Goal: Use online tool/utility: Utilize a website feature to perform a specific function

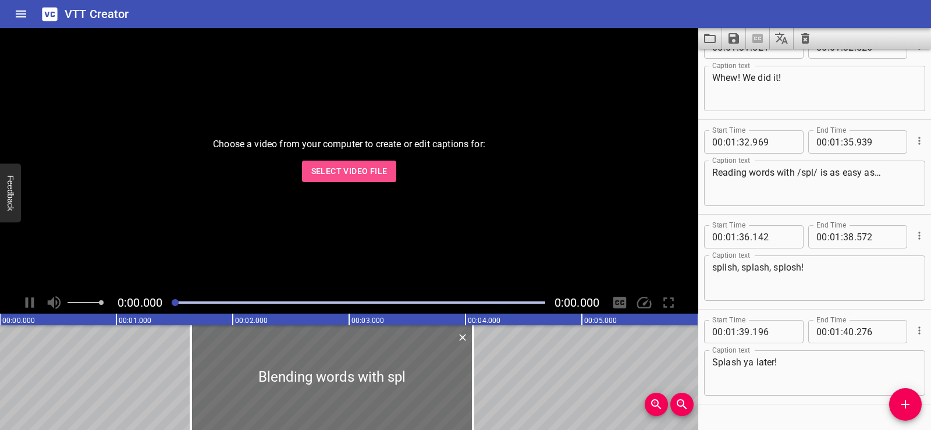
click at [355, 168] on span "Select Video File" at bounding box center [349, 171] width 76 height 15
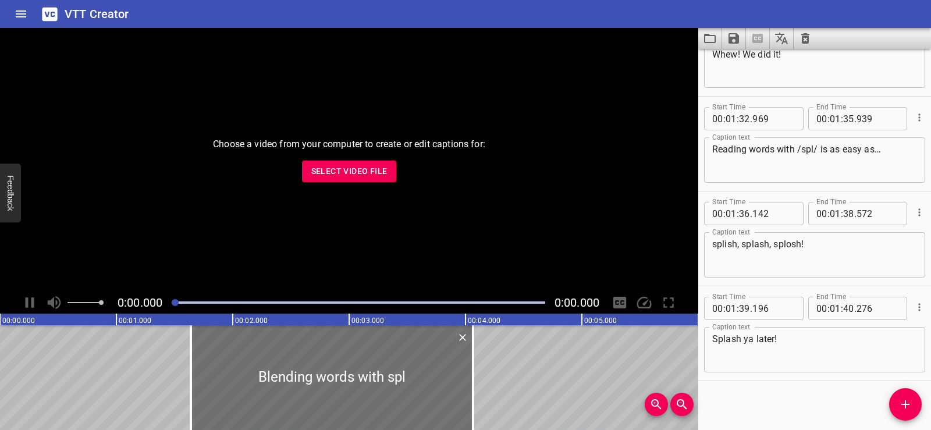
scroll to position [3469, 0]
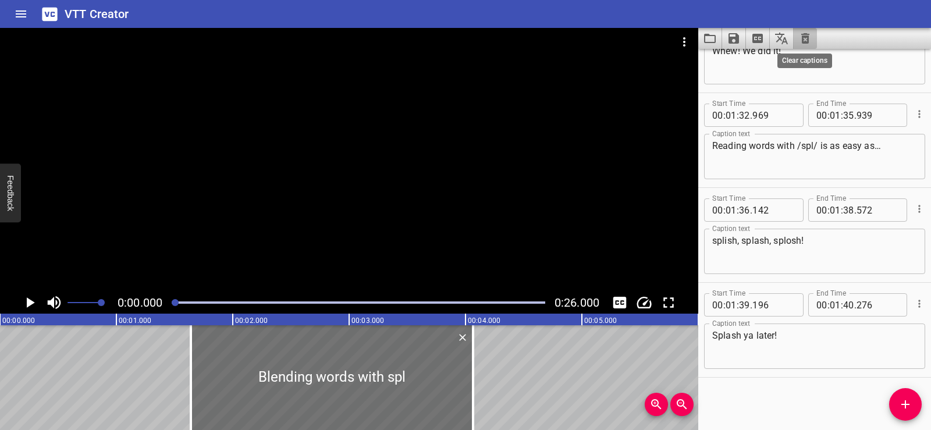
click at [803, 37] on icon "Clear captions" at bounding box center [806, 38] width 8 height 10
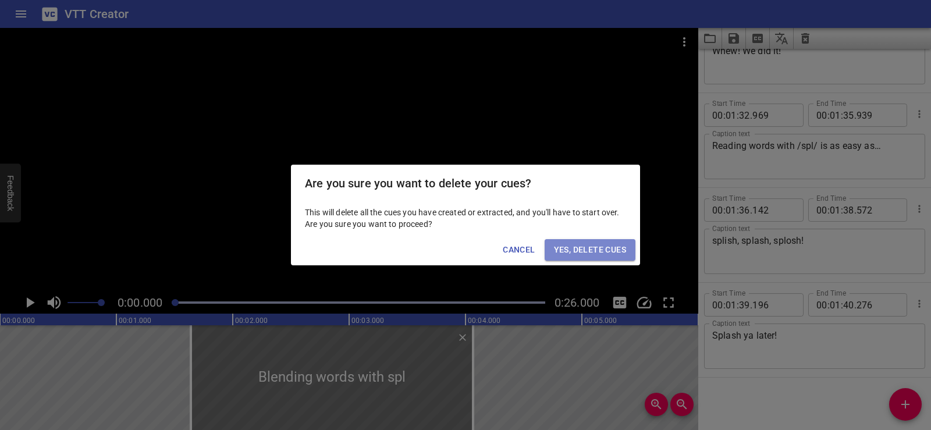
click at [575, 253] on span "Yes, Delete Cues" at bounding box center [590, 250] width 72 height 15
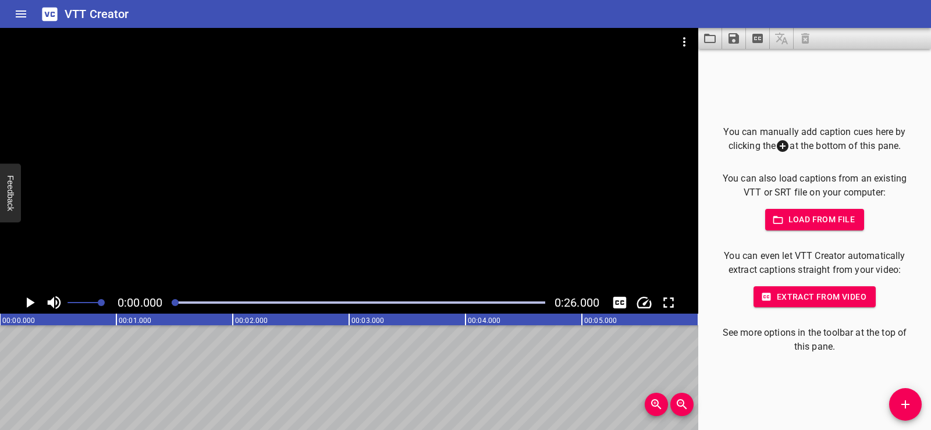
click at [281, 179] on div at bounding box center [349, 160] width 699 height 264
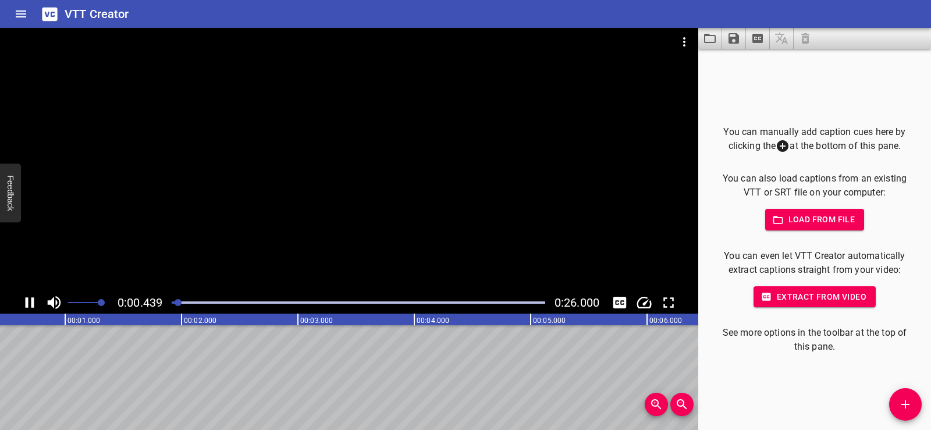
click at [323, 155] on div at bounding box center [349, 160] width 699 height 264
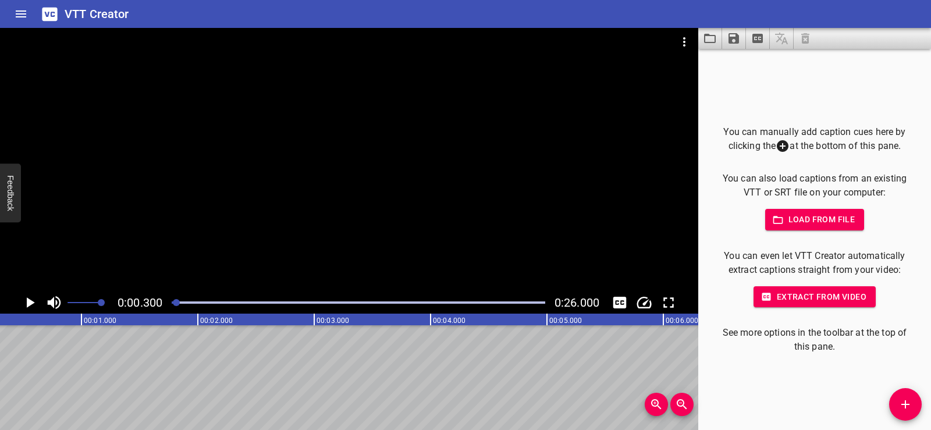
click at [33, 297] on icon "Play/Pause" at bounding box center [29, 302] width 17 height 17
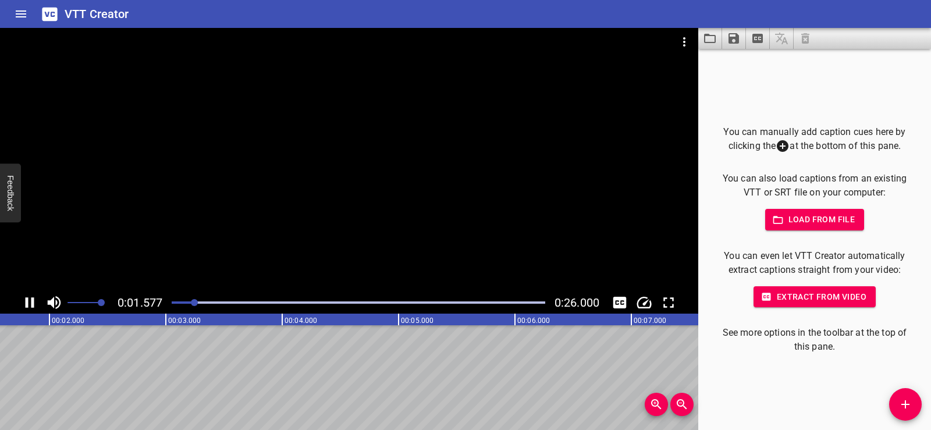
click at [334, 192] on div at bounding box center [349, 160] width 699 height 264
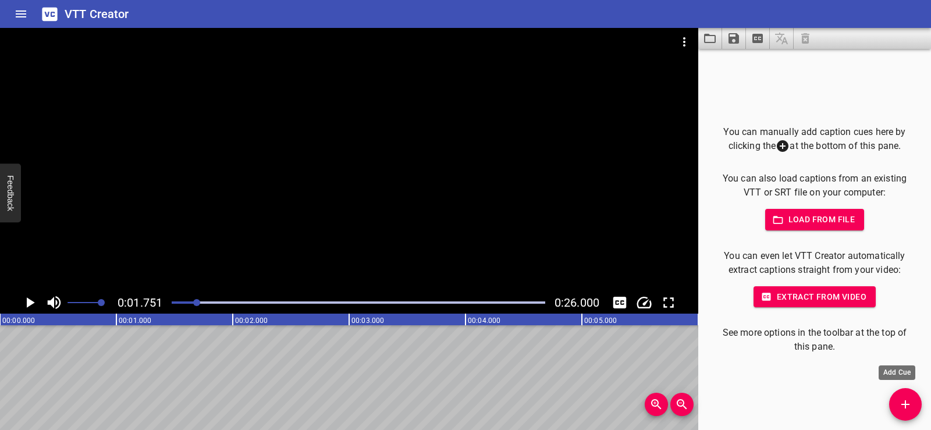
click at [910, 402] on icon "Add Cue" at bounding box center [906, 405] width 14 height 14
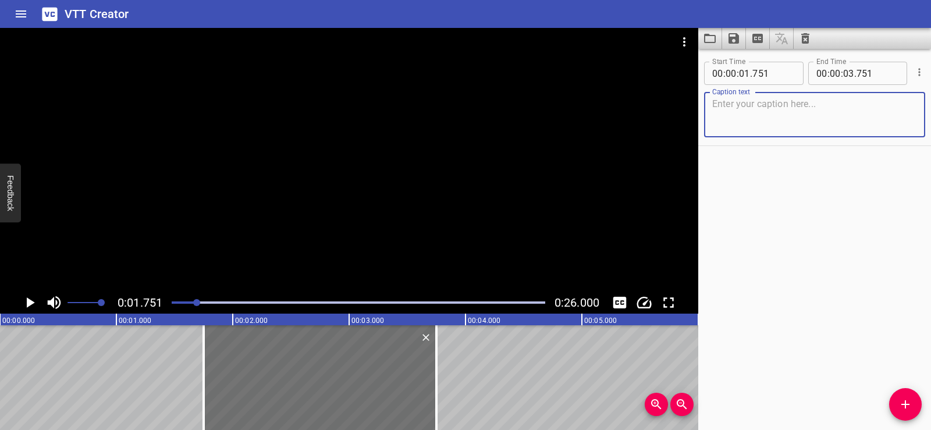
click at [751, 118] on textarea at bounding box center [815, 114] width 205 height 33
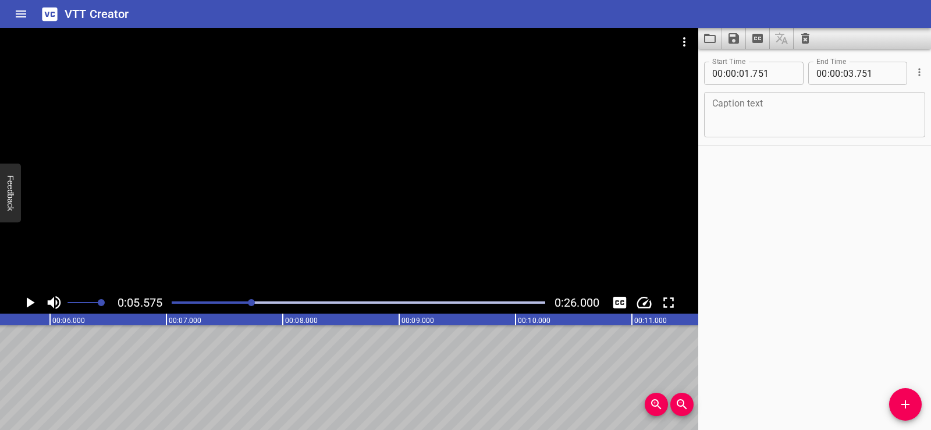
scroll to position [0, 649]
click at [906, 407] on icon "Add Cue" at bounding box center [906, 405] width 8 height 8
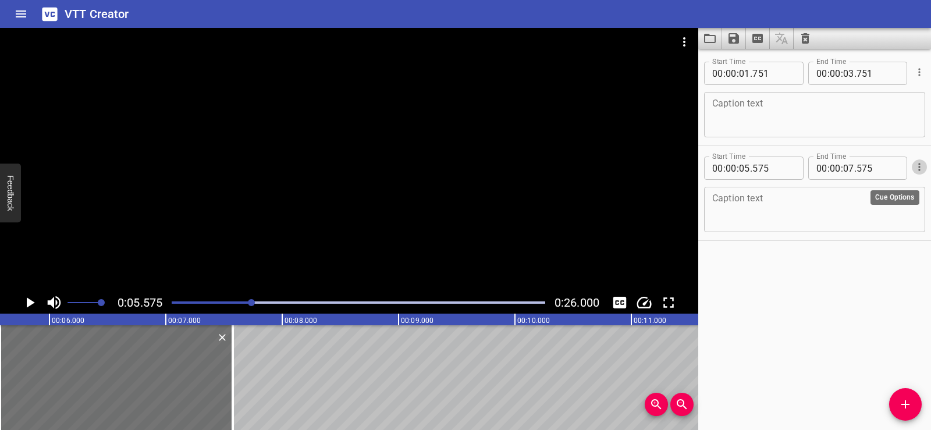
click at [914, 161] on icon "Cue Options" at bounding box center [920, 167] width 12 height 12
click at [860, 190] on li "Delete Cue" at bounding box center [870, 188] width 101 height 21
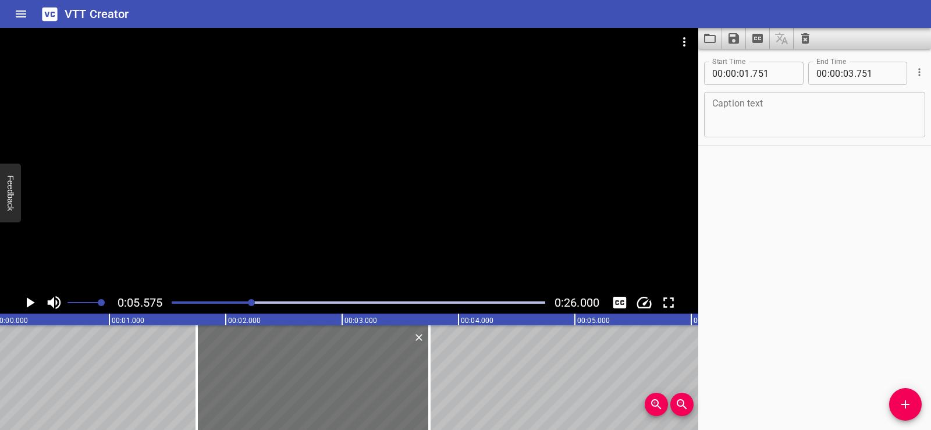
scroll to position [0, 0]
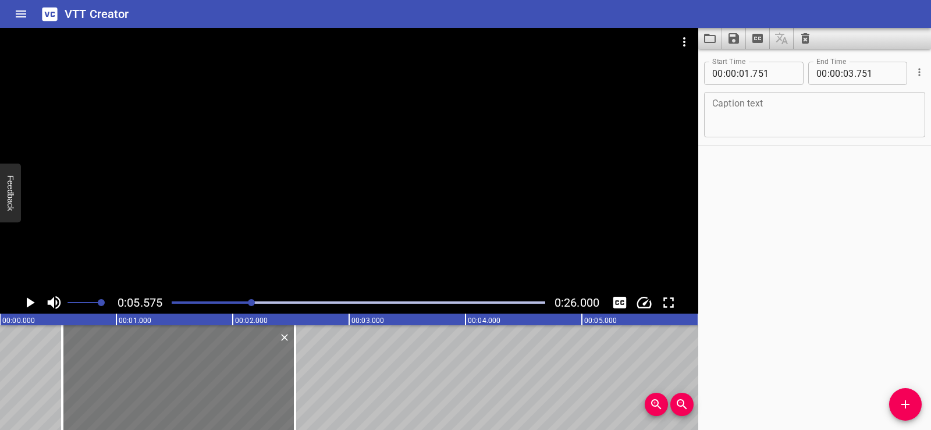
drag, startPoint x: 317, startPoint y: 371, endPoint x: 176, endPoint y: 381, distance: 141.8
click at [176, 381] on div at bounding box center [178, 377] width 233 height 105
type input "00"
type input "536"
type input "02"
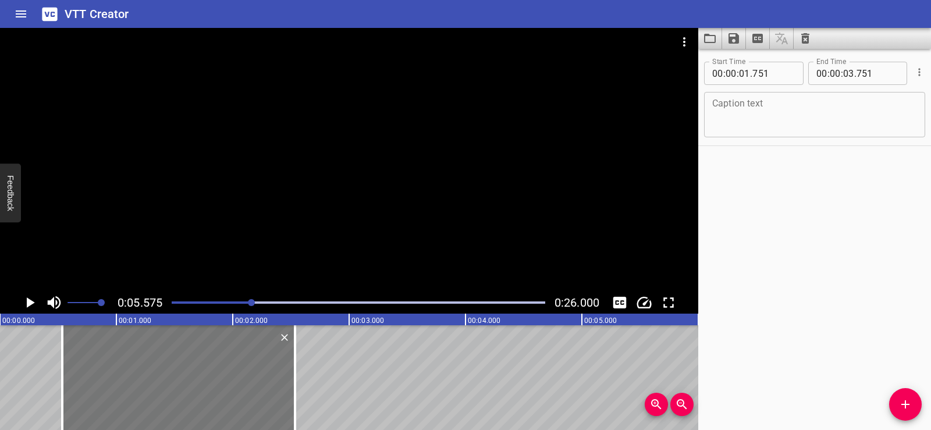
type input "536"
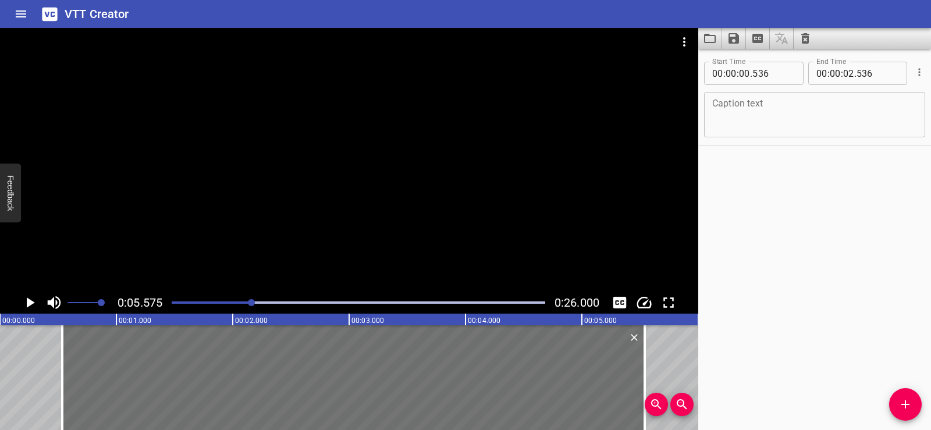
drag, startPoint x: 299, startPoint y: 394, endPoint x: 649, endPoint y: 394, distance: 349.9
click at [649, 394] on div "00:00.000 00:01.000 00:02.000 00:03.000 00:04.000 00:05.000 00:06.000 00:07.000…" at bounding box center [349, 372] width 699 height 116
type input "05"
type input "541"
click at [775, 115] on textarea at bounding box center [815, 114] width 205 height 33
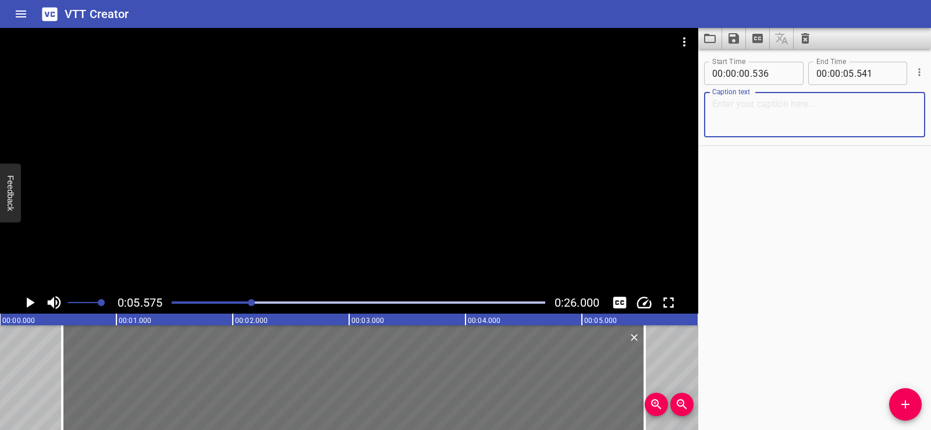
paste textarea "In a game of billiards, energy is always moving and changing."
type textarea "In a game of billiards, energy is always moving and changing."
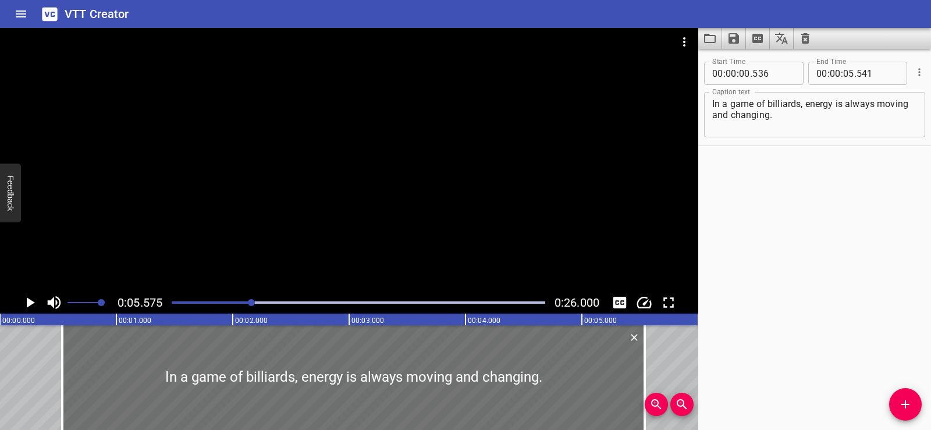
click at [806, 202] on div "Start Time 00 : 00 : 00 . 536 Start Time End Time 00 : 00 : 05 . 541 End Time C…" at bounding box center [815, 239] width 233 height 381
click at [342, 137] on div at bounding box center [349, 160] width 699 height 264
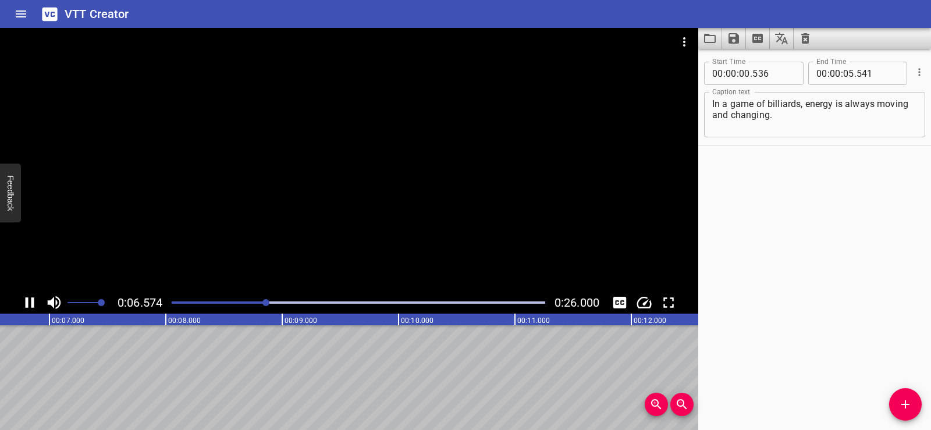
click at [344, 155] on div at bounding box center [349, 160] width 699 height 264
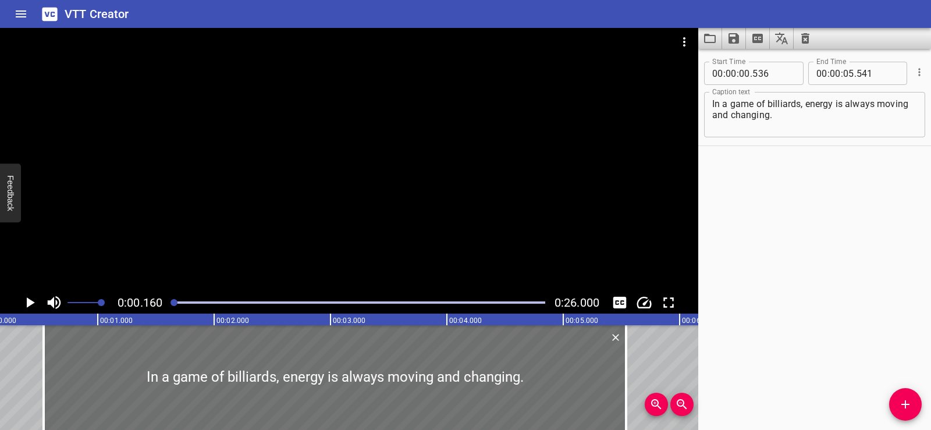
click at [332, 117] on div at bounding box center [349, 160] width 699 height 264
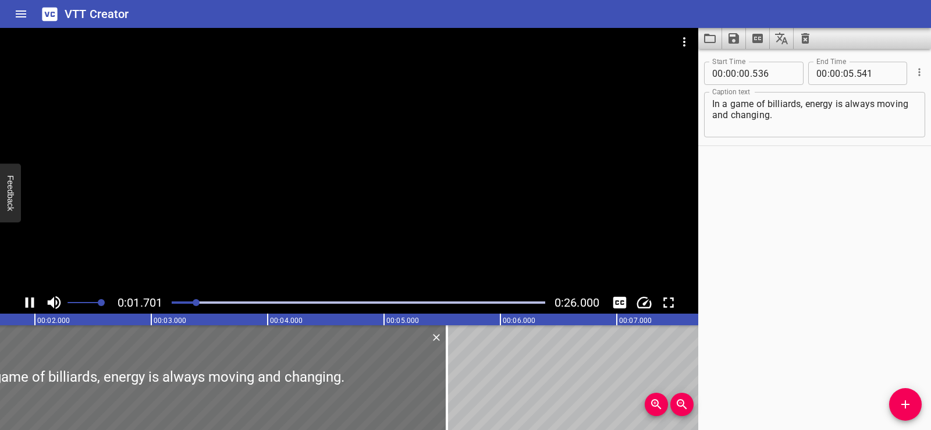
click at [339, 117] on div at bounding box center [349, 160] width 699 height 264
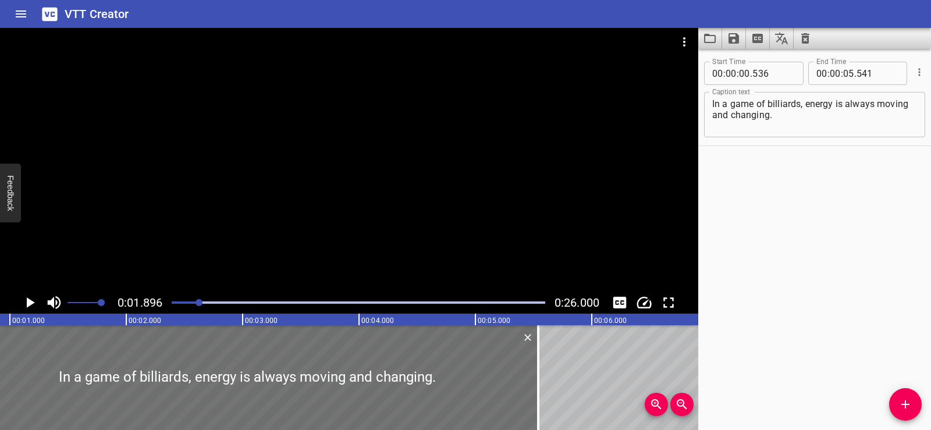
scroll to position [0, 0]
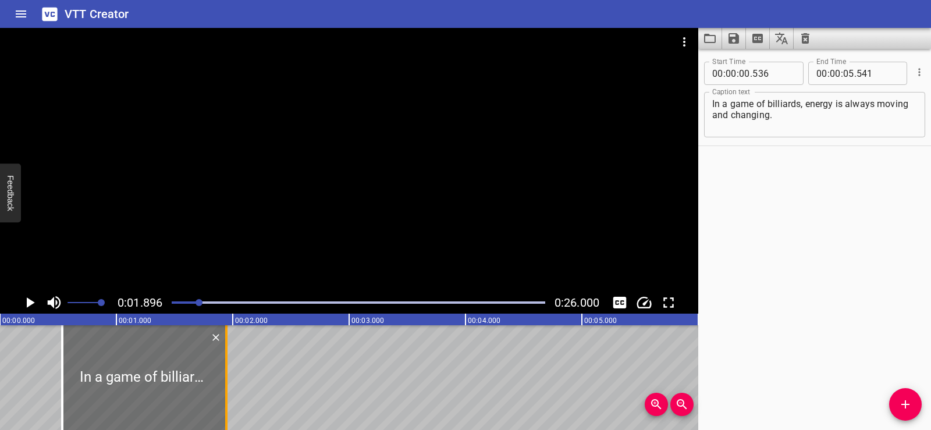
drag, startPoint x: 640, startPoint y: 383, endPoint x: 221, endPoint y: 387, distance: 418.6
click at [221, 387] on div at bounding box center [227, 377] width 12 height 105
type input "01"
type input "946"
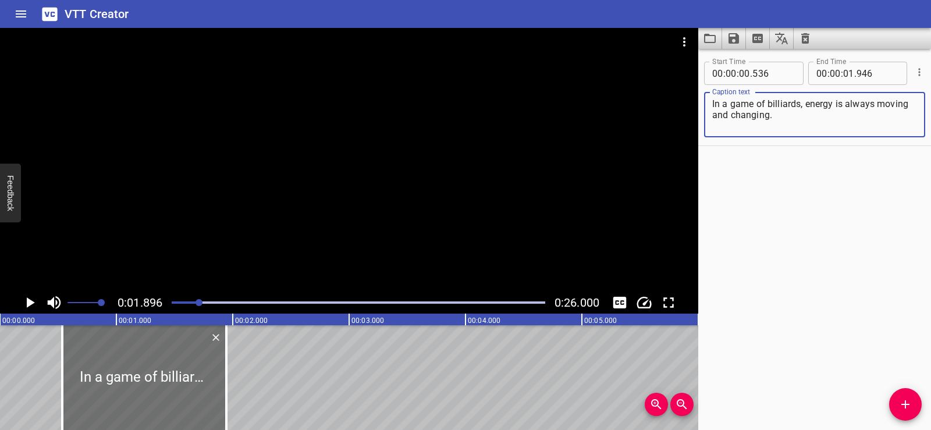
drag, startPoint x: 806, startPoint y: 104, endPoint x: 810, endPoint y: 128, distance: 24.3
click at [810, 128] on textarea "In a game of billiards, energy is always moving and changing." at bounding box center [815, 114] width 205 height 33
type textarea "In a game of billiards,"
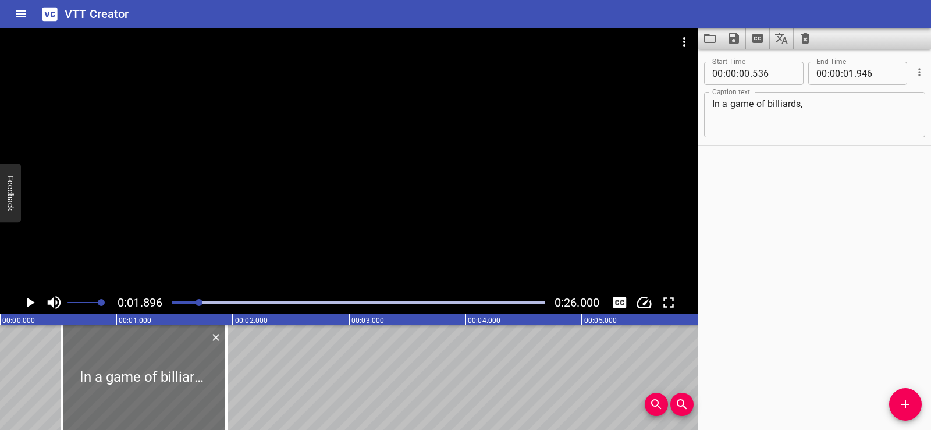
click at [771, 178] on div "Start Time 00 : 00 : 00 . 536 Start Time End Time 00 : 00 : 01 . 946 End Time C…" at bounding box center [815, 239] width 233 height 381
click at [908, 408] on icon "Add Cue" at bounding box center [906, 405] width 14 height 14
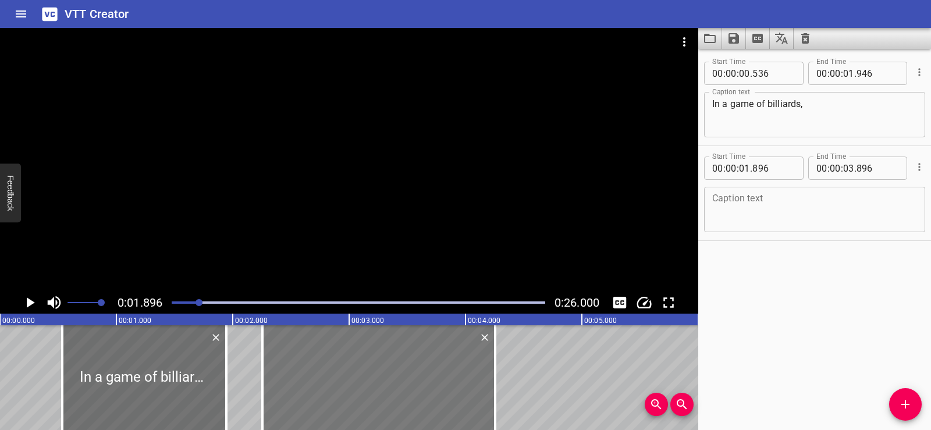
drag, startPoint x: 292, startPoint y: 370, endPoint x: 334, endPoint y: 384, distance: 43.4
click at [334, 384] on div at bounding box center [379, 377] width 233 height 105
type input "02"
type input "251"
type input "04"
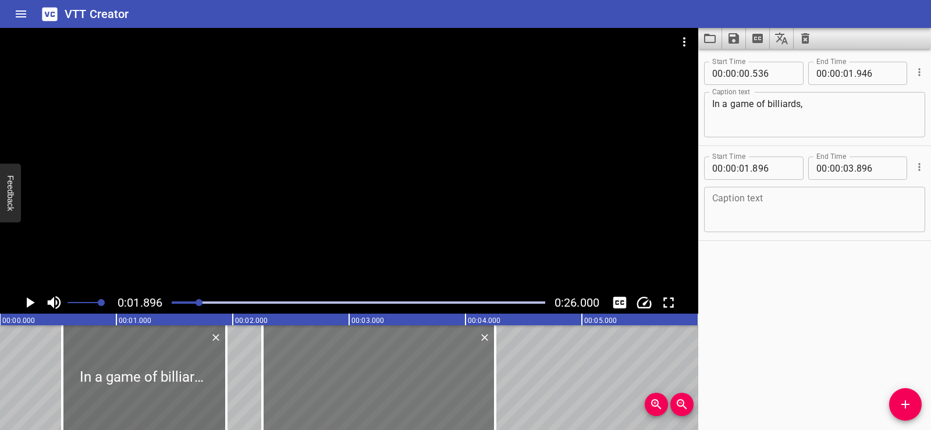
type input "251"
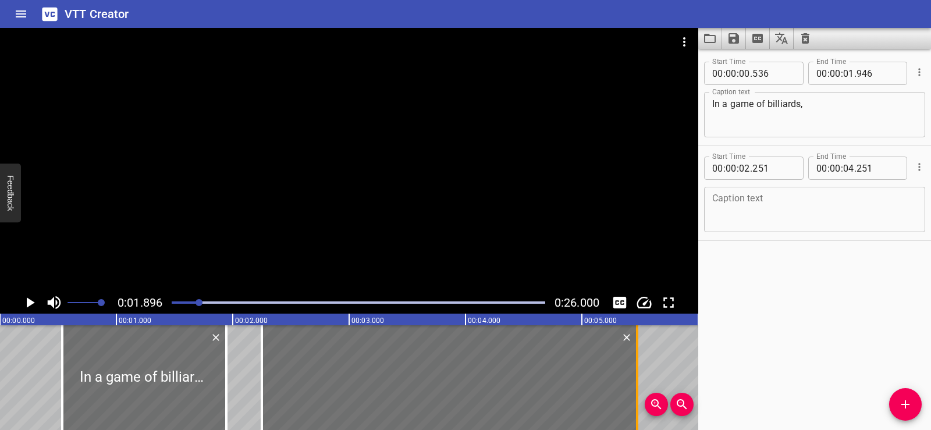
drag, startPoint x: 497, startPoint y: 397, endPoint x: 643, endPoint y: 395, distance: 146.7
click at [643, 395] on div at bounding box center [638, 377] width 12 height 105
type input "05"
type input "511"
click at [751, 200] on textarea at bounding box center [815, 209] width 205 height 33
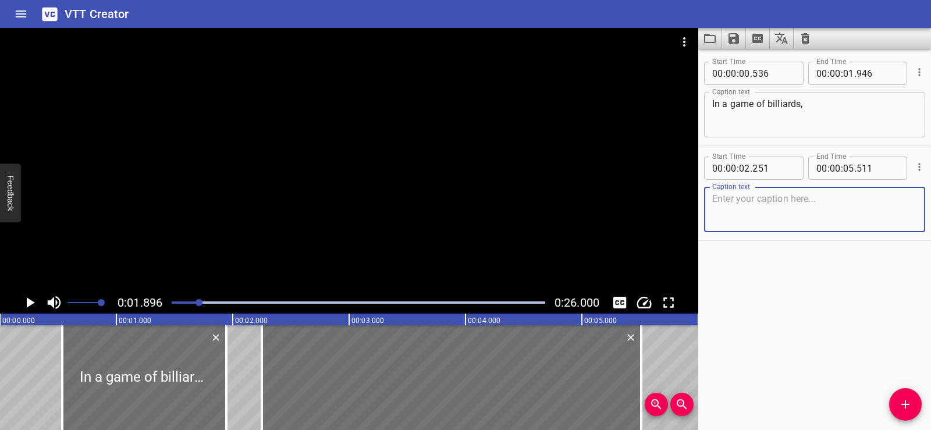
paste textarea "energy is always moving and changing."
type textarea "energy is always moving and changing."
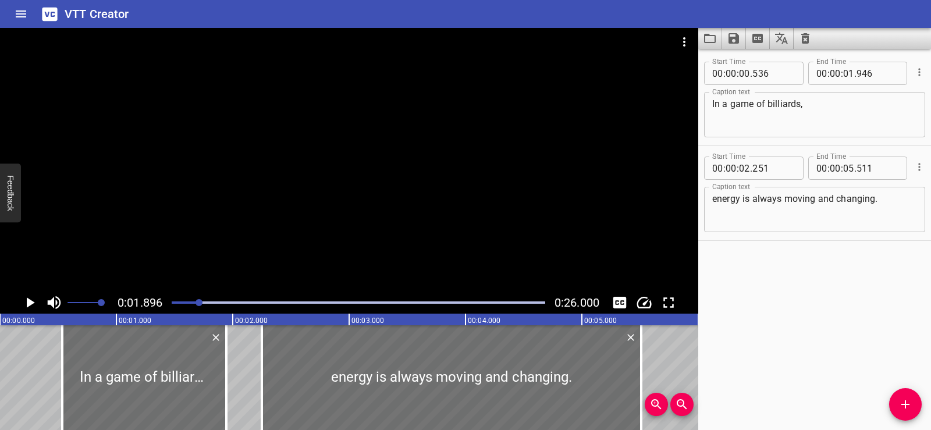
click at [788, 303] on div "Start Time 00 : 00 : 00 . 536 Start Time End Time 00 : 00 : 01 . 946 End Time C…" at bounding box center [815, 239] width 233 height 381
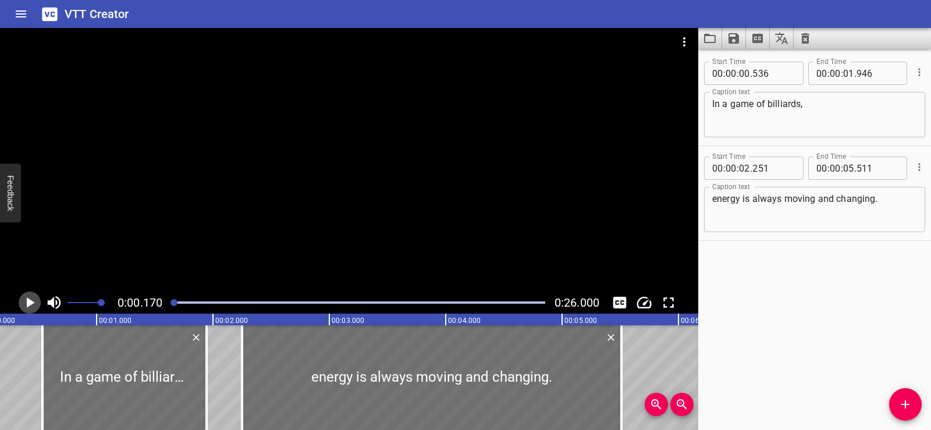
click at [32, 295] on icon "Play/Pause" at bounding box center [29, 302] width 17 height 17
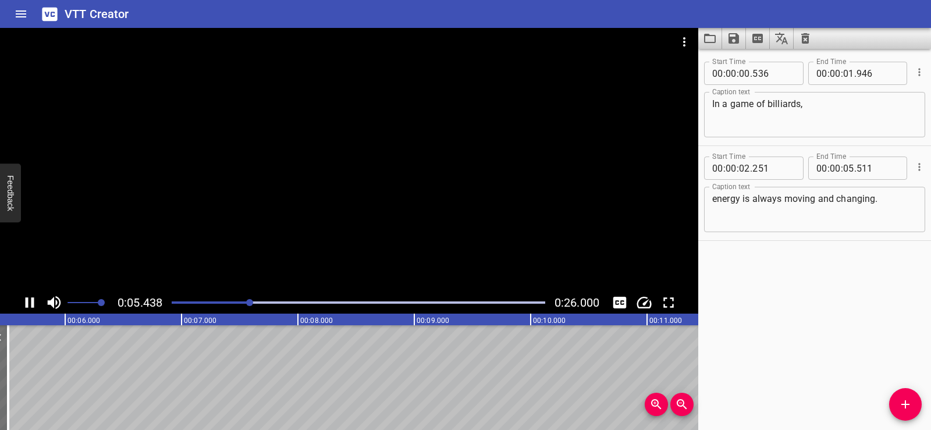
click at [331, 211] on div at bounding box center [349, 160] width 699 height 264
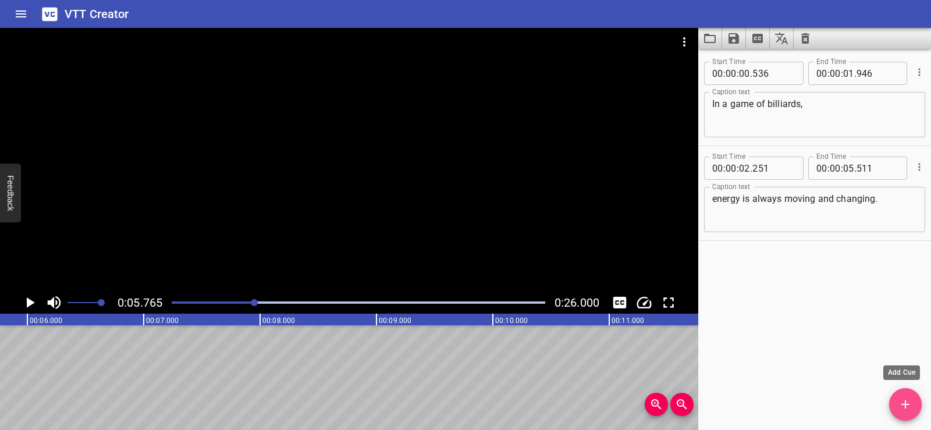
click at [911, 395] on button "Add Cue" at bounding box center [905, 404] width 33 height 33
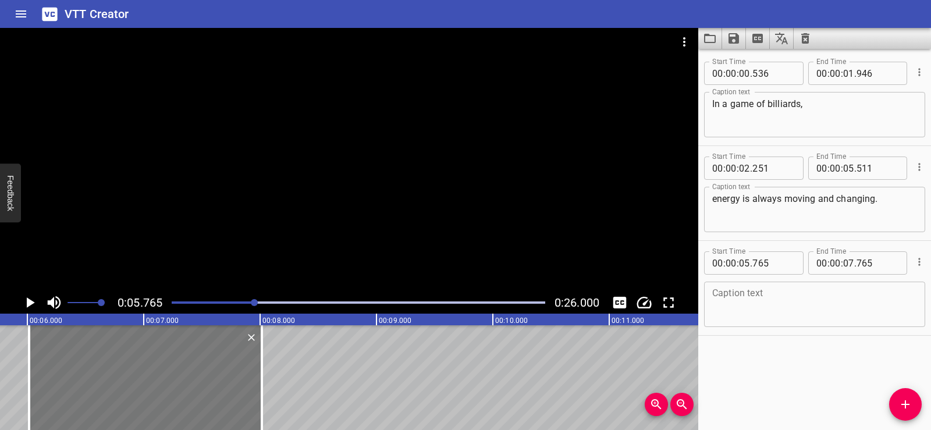
drag, startPoint x: 117, startPoint y: 374, endPoint x: 146, endPoint y: 380, distance: 29.6
click at [146, 380] on div at bounding box center [145, 377] width 233 height 105
type input "06"
type input "015"
type input "08"
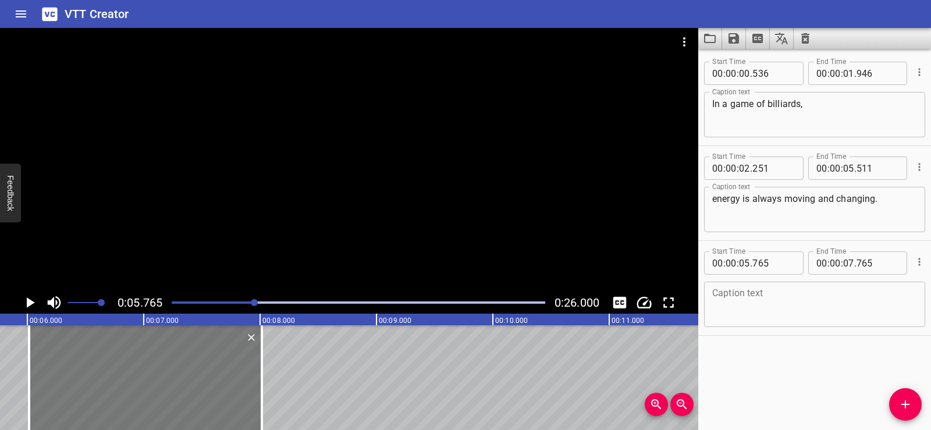
type input "015"
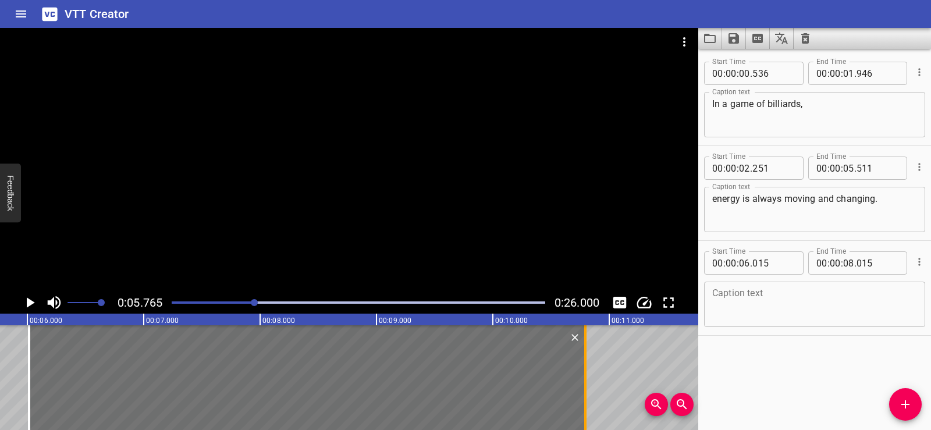
drag, startPoint x: 260, startPoint y: 388, endPoint x: 583, endPoint y: 395, distance: 323.7
click at [583, 395] on div at bounding box center [586, 377] width 12 height 105
type input "10"
type input "795"
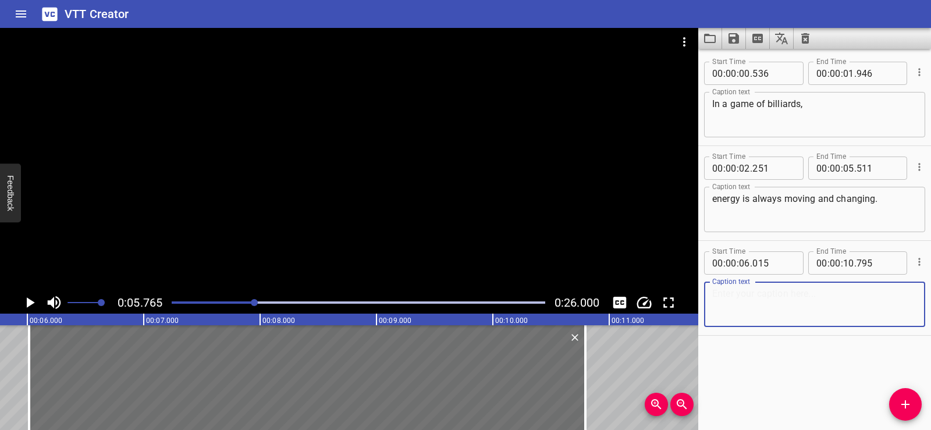
click at [795, 295] on textarea at bounding box center [815, 304] width 205 height 33
paste textarea "The kinetic energy in the pool stick is transferred to the white ball."
type textarea "The kinetic energy in the pool stick is transferred to the white ball."
click at [772, 385] on div "Start Time 00 : 00 : 00 . 536 Start Time End Time 00 : 00 : 01 . 946 End Time C…" at bounding box center [815, 239] width 233 height 381
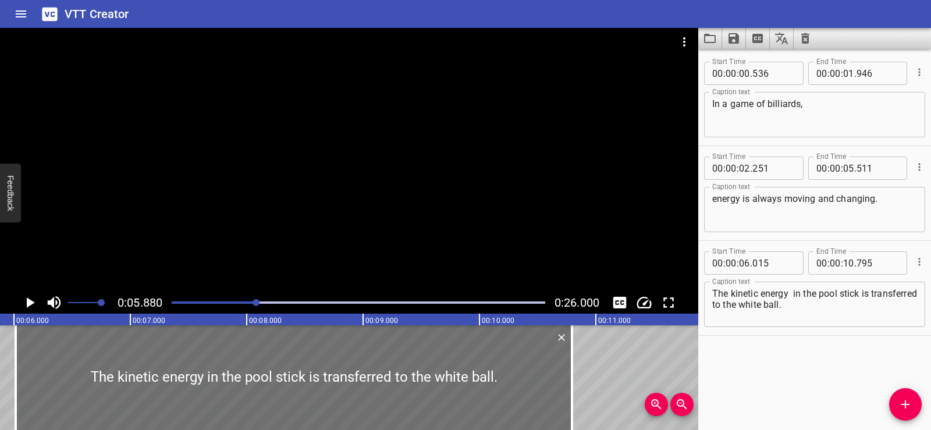
click at [27, 304] on icon "Play/Pause" at bounding box center [31, 302] width 8 height 10
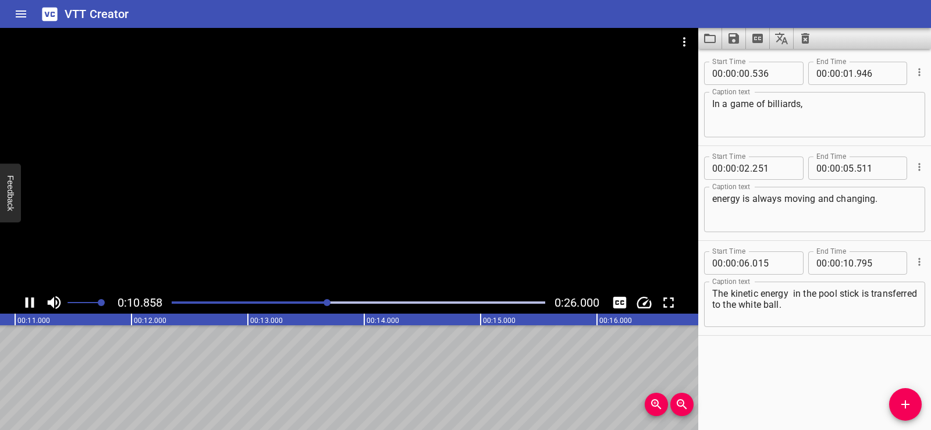
click at [343, 231] on div at bounding box center [349, 160] width 699 height 264
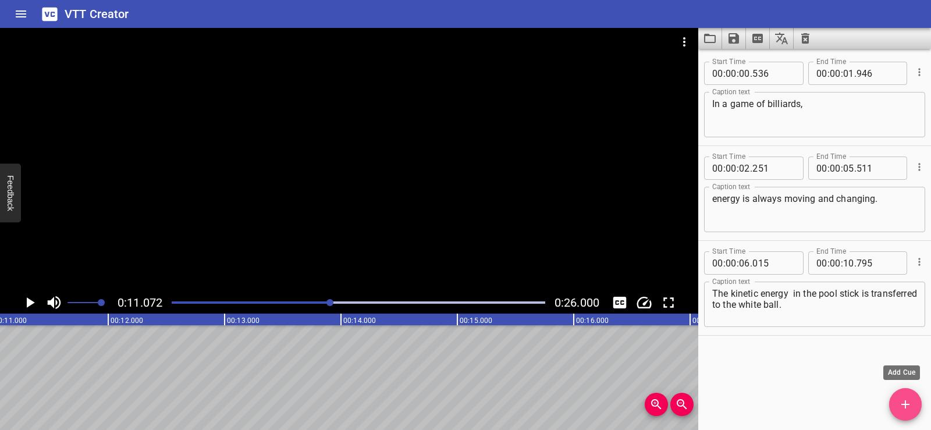
click at [919, 401] on span "Add Cue" at bounding box center [905, 405] width 33 height 14
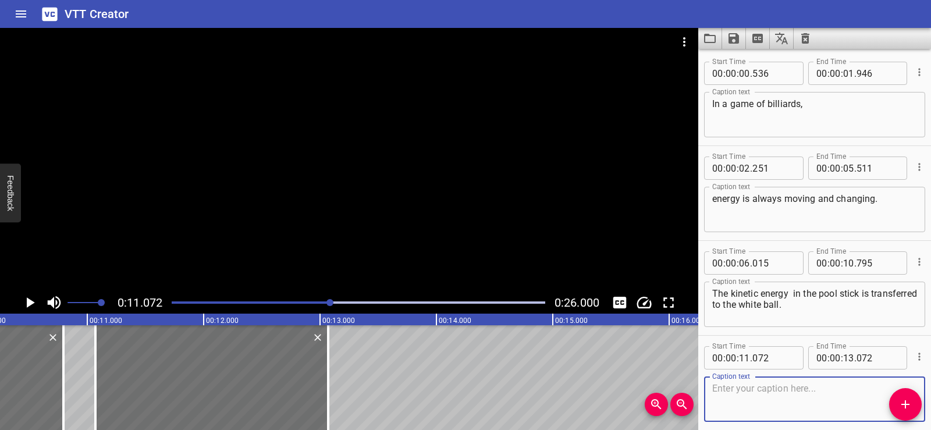
scroll to position [0, 1151]
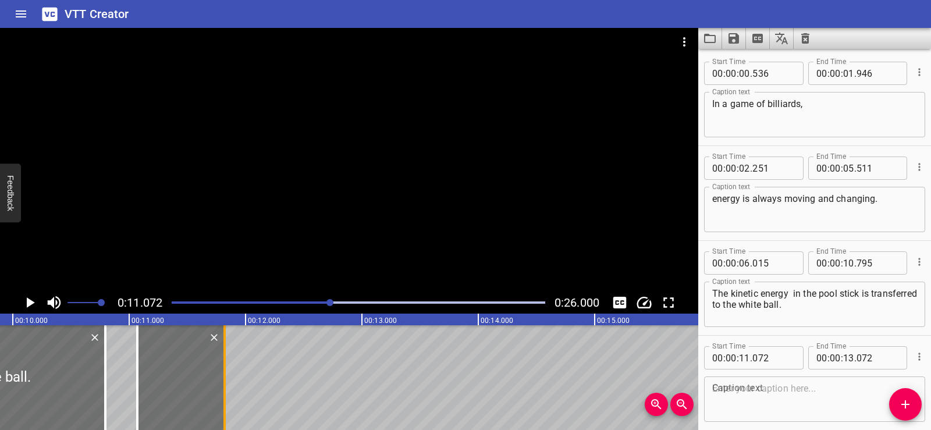
drag, startPoint x: 367, startPoint y: 390, endPoint x: 222, endPoint y: 385, distance: 145.6
click at [222, 385] on div at bounding box center [225, 377] width 12 height 105
type input "11"
type input "822"
drag, startPoint x: 136, startPoint y: 399, endPoint x: 160, endPoint y: 397, distance: 23.9
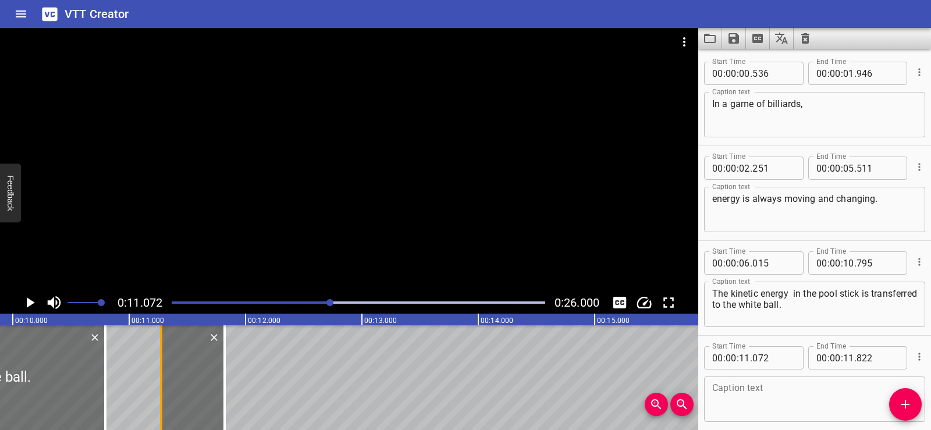
click at [160, 397] on div at bounding box center [161, 377] width 2 height 105
type input "277"
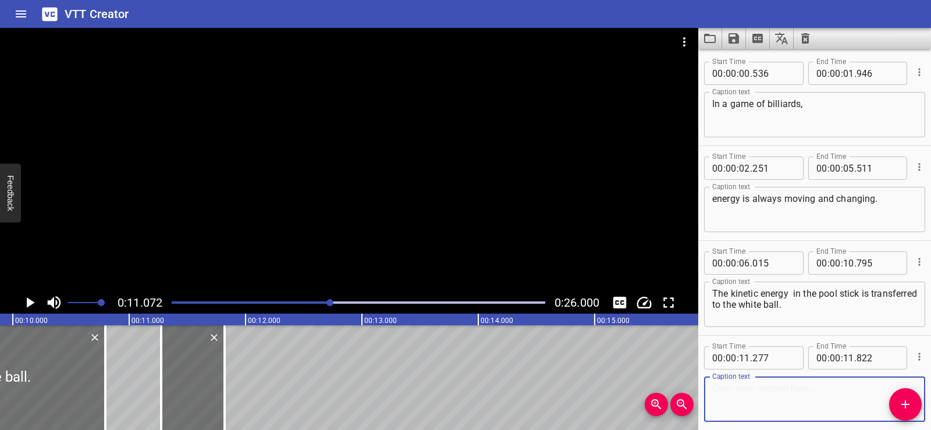
click at [726, 407] on textarea at bounding box center [815, 399] width 205 height 33
paste textarea "Then,"
type textarea "Then,"
click at [743, 430] on div "Start Time 00 : 00 : 11 . 277 Start Time End Time 00 : 00 : 11 . 822 End Time C…" at bounding box center [815, 383] width 233 height 94
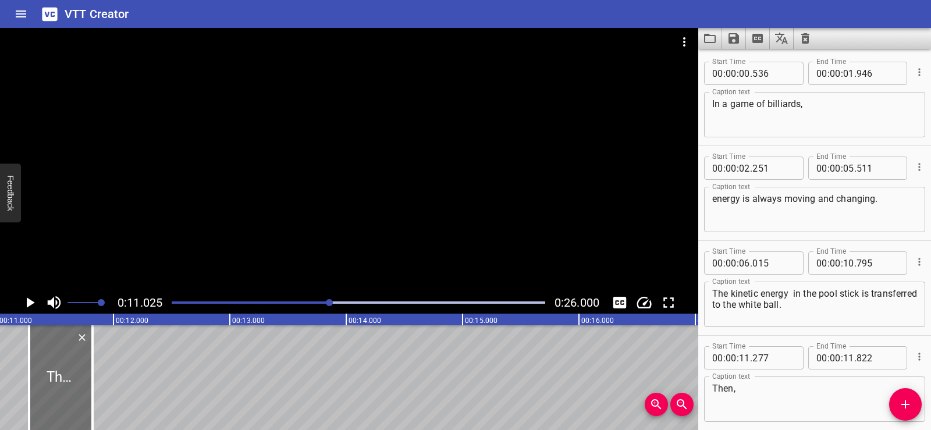
click at [260, 189] on div at bounding box center [349, 160] width 699 height 264
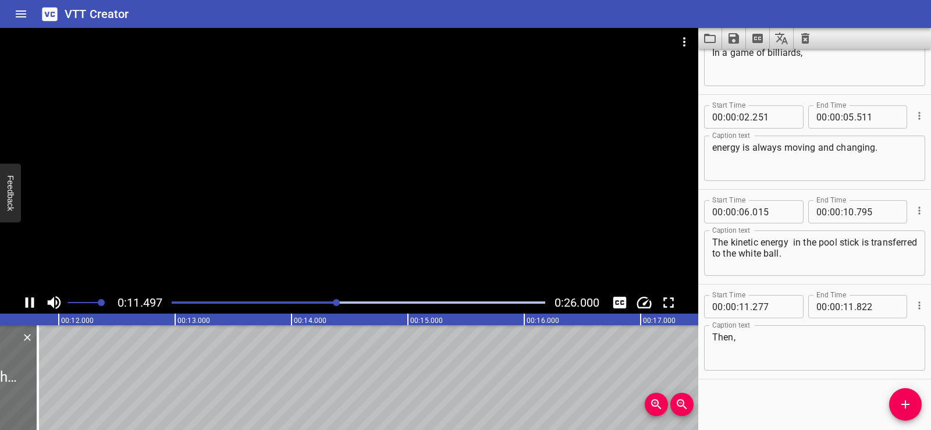
scroll to position [53, 0]
click at [357, 164] on div at bounding box center [349, 160] width 699 height 264
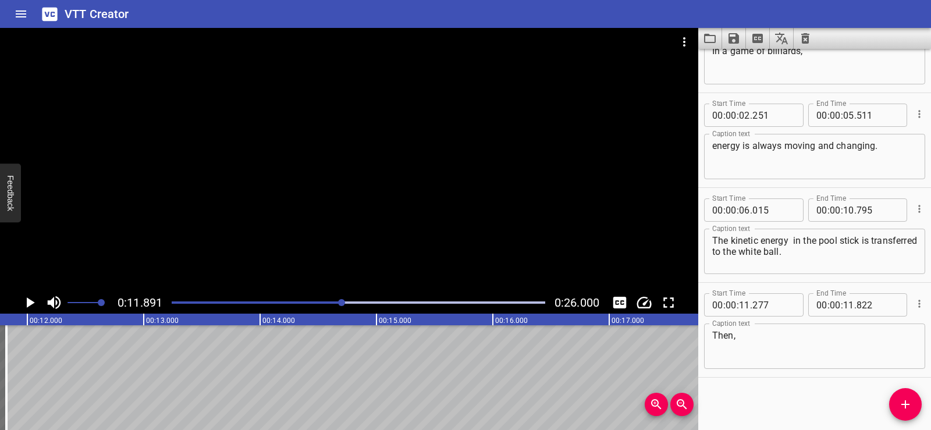
scroll to position [0, 1384]
click at [904, 403] on icon "Add Cue" at bounding box center [906, 405] width 14 height 14
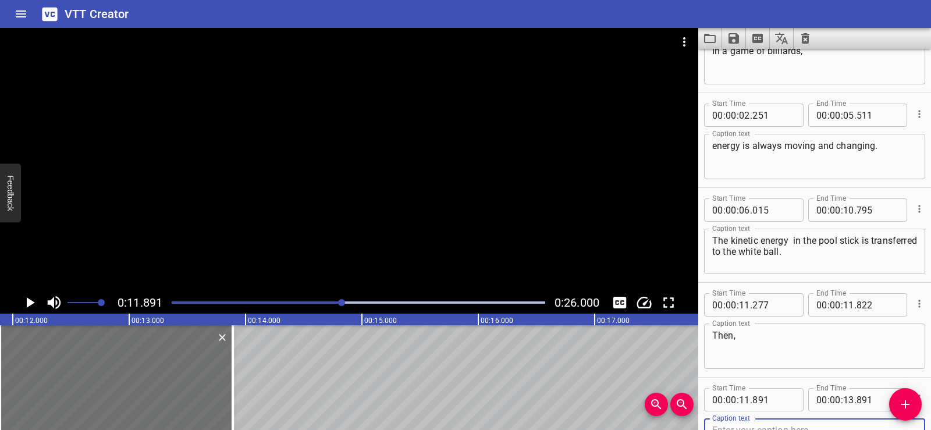
scroll to position [59, 0]
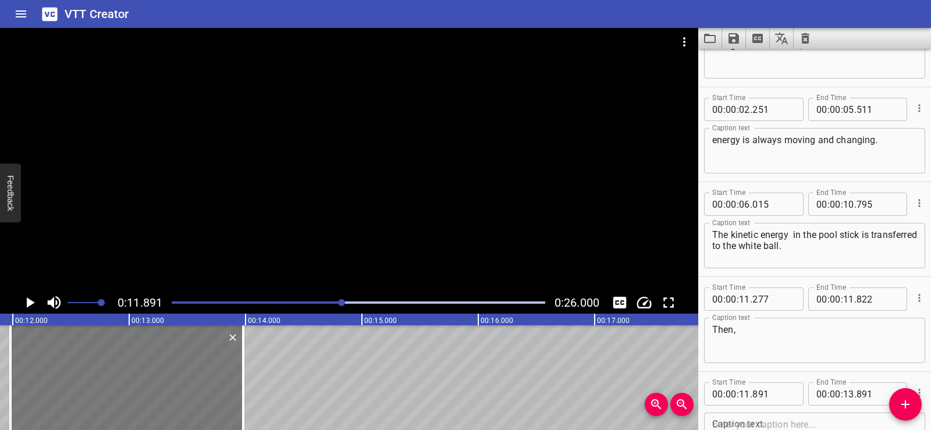
drag, startPoint x: 97, startPoint y: 387, endPoint x: 105, endPoint y: 390, distance: 8.1
click at [105, 390] on div at bounding box center [126, 377] width 233 height 105
type input "981"
drag, startPoint x: 242, startPoint y: 394, endPoint x: 263, endPoint y: 392, distance: 21.7
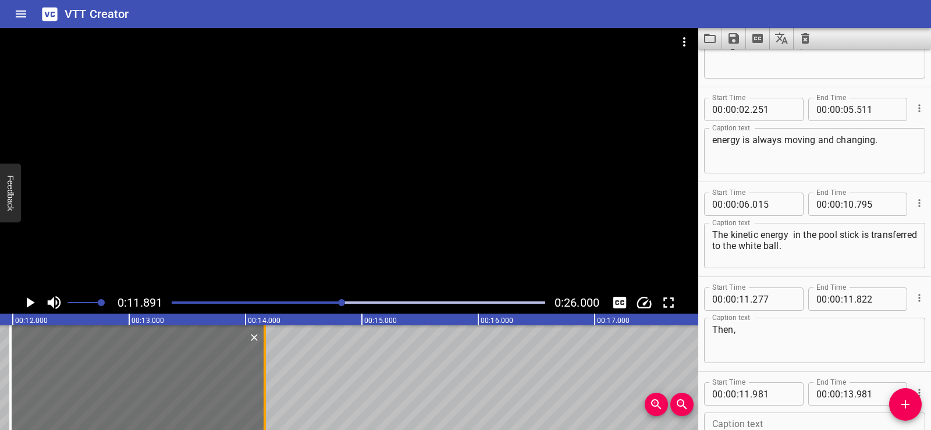
click at [263, 392] on div at bounding box center [265, 377] width 12 height 105
type input "14"
type input "166"
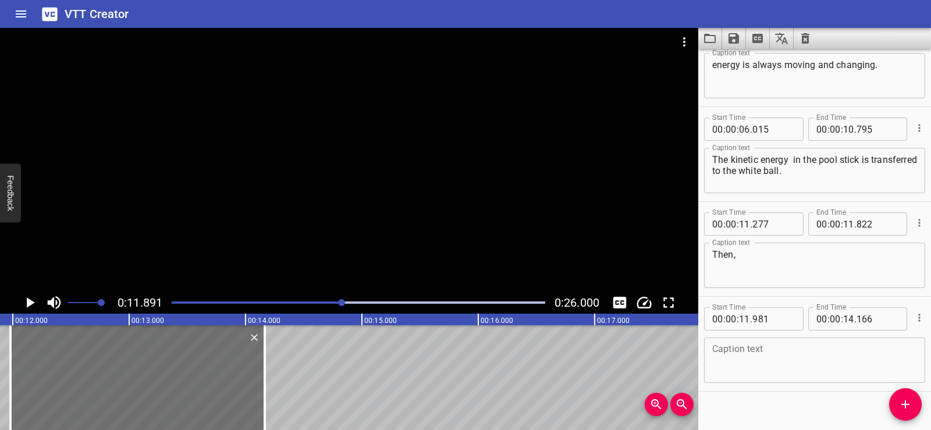
scroll to position [148, 0]
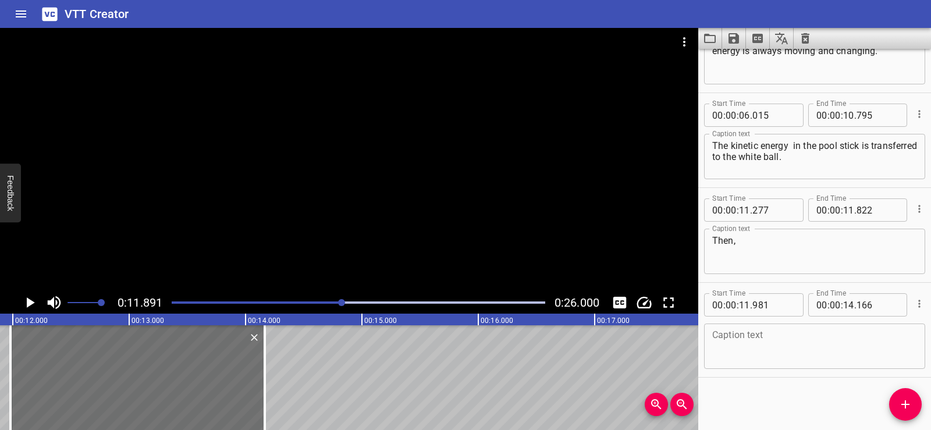
click at [743, 348] on textarea at bounding box center [815, 346] width 205 height 33
paste textarea "when the white ball hits the yellow"
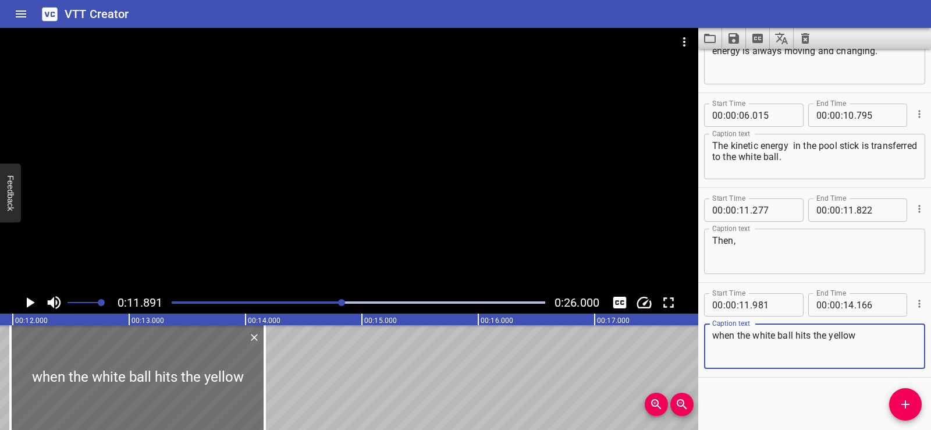
drag, startPoint x: 778, startPoint y: 387, endPoint x: 585, endPoint y: 296, distance: 213.0
click at [777, 388] on div "Start Time 00 : 00 : 00 . 536 Start Time End Time 00 : 00 : 01 . 946 End Time C…" at bounding box center [815, 239] width 233 height 381
click at [300, 182] on div at bounding box center [349, 160] width 699 height 264
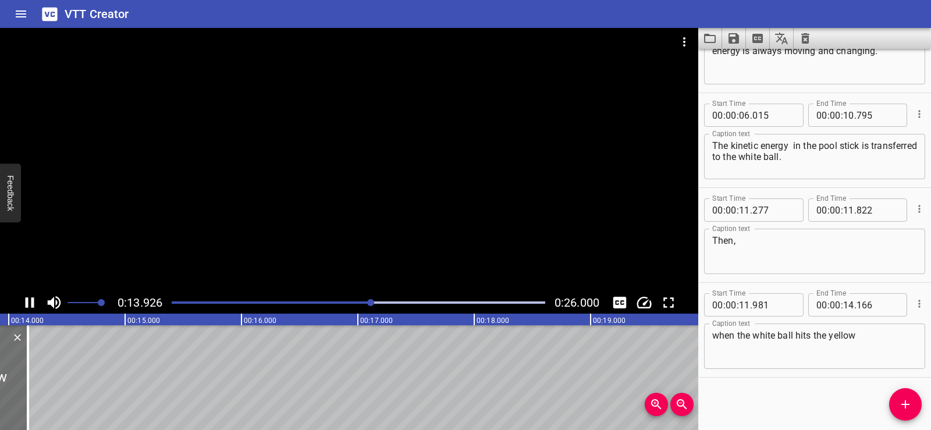
click at [305, 165] on div at bounding box center [349, 160] width 699 height 264
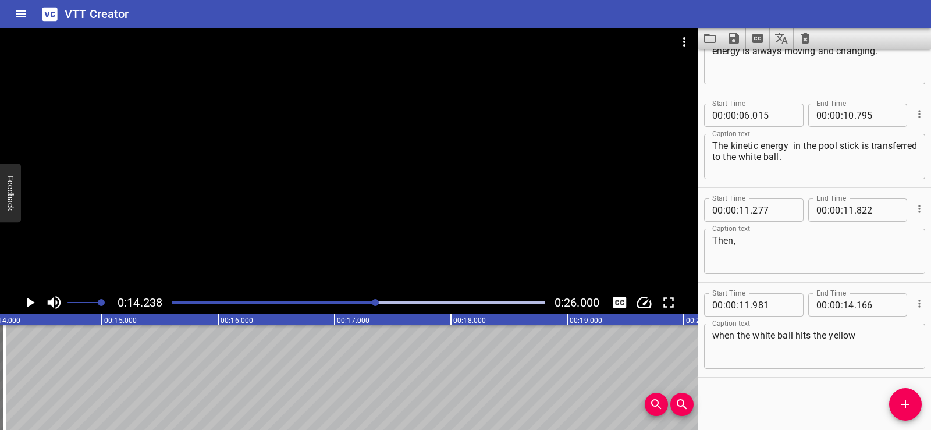
scroll to position [0, 1658]
click at [857, 338] on textarea "when the white ball hits the yellow" at bounding box center [815, 346] width 205 height 33
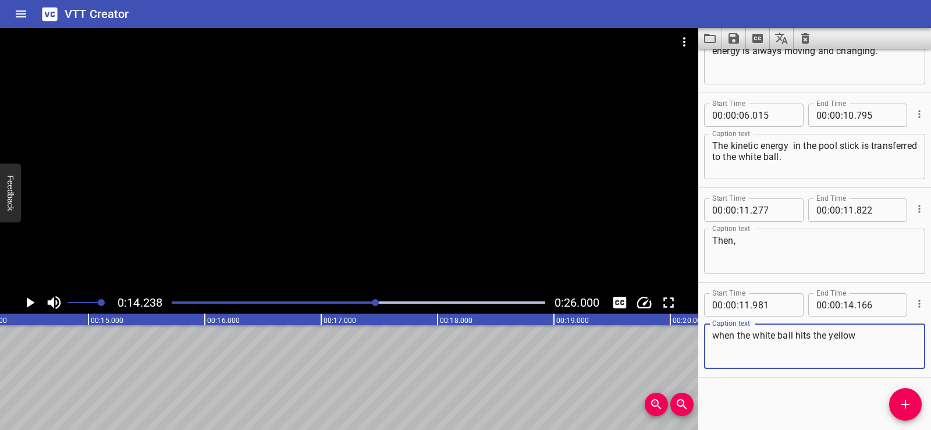
click at [857, 338] on textarea "when the white ball hits the yellow" at bounding box center [815, 346] width 205 height 33
paste textarea "ball"
type textarea "when the white ball hits the yellow ball"
click at [831, 389] on div "Start Time 00 : 00 : 00 . 536 Start Time End Time 00 : 00 : 01 . 946 End Time C…" at bounding box center [815, 239] width 233 height 381
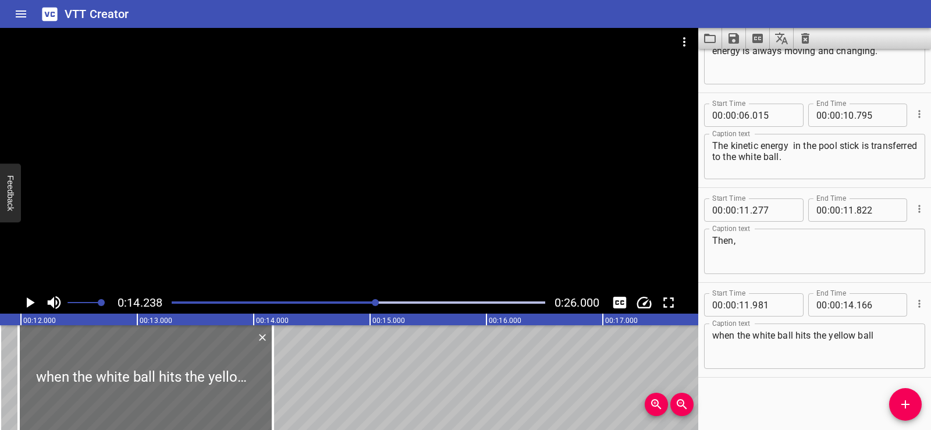
scroll to position [0, 1346]
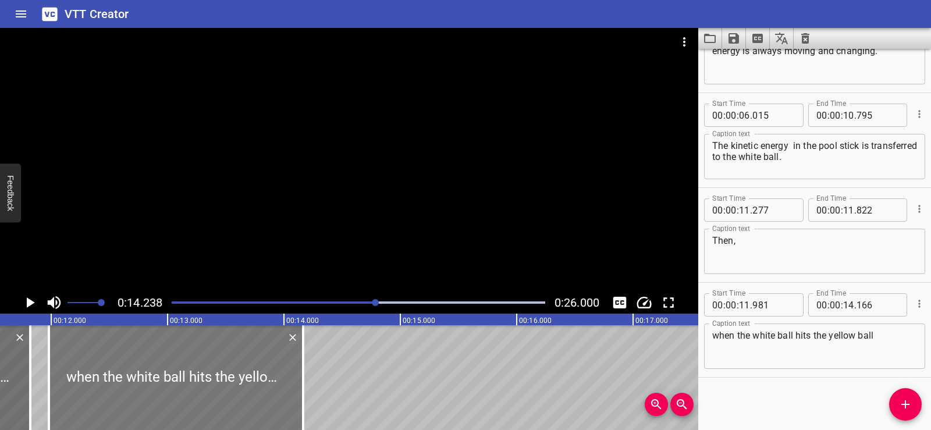
click at [203, 357] on div at bounding box center [176, 377] width 254 height 105
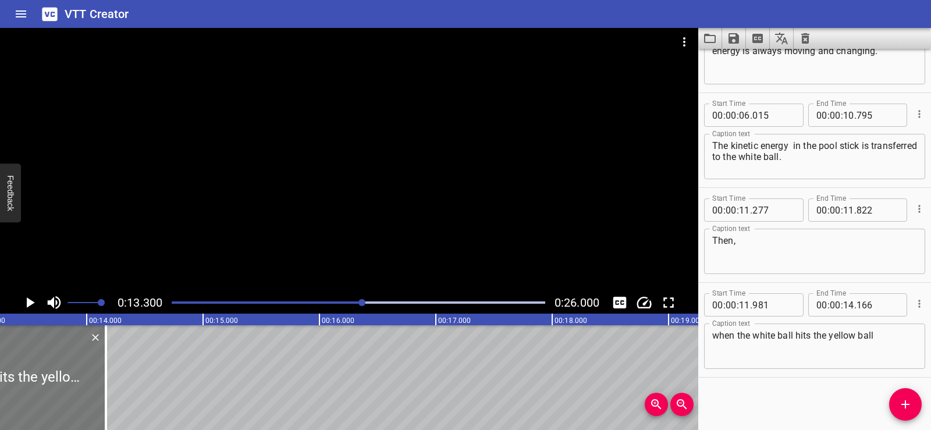
scroll to position [0, 1548]
click at [27, 299] on icon "Play/Pause" at bounding box center [31, 302] width 8 height 10
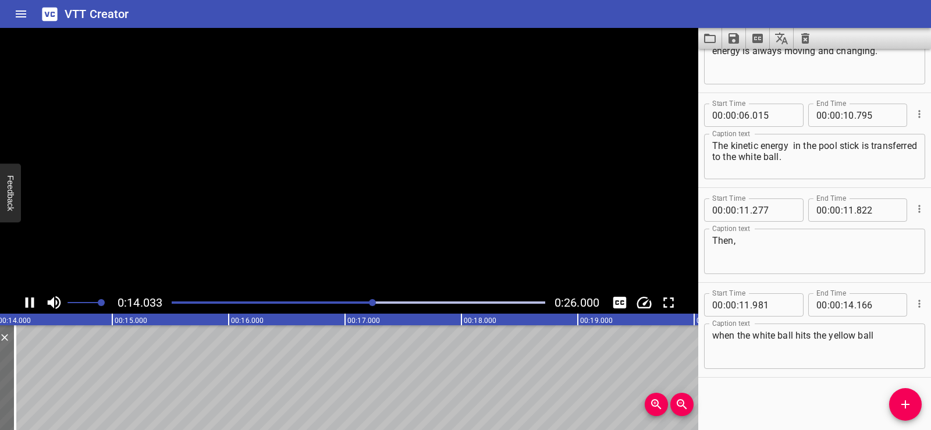
click at [27, 299] on icon "Play/Pause" at bounding box center [30, 302] width 9 height 10
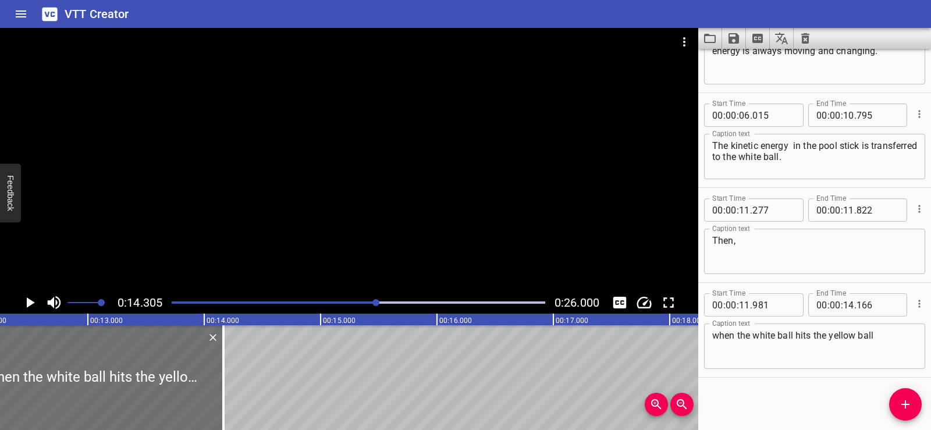
scroll to position [0, 1366]
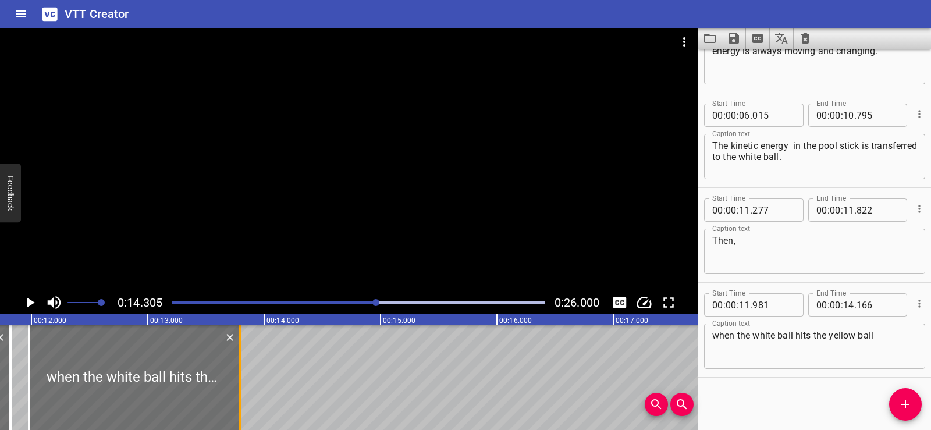
drag, startPoint x: 282, startPoint y: 393, endPoint x: 239, endPoint y: 384, distance: 44.0
click at [239, 384] on div at bounding box center [240, 377] width 2 height 105
type input "13"
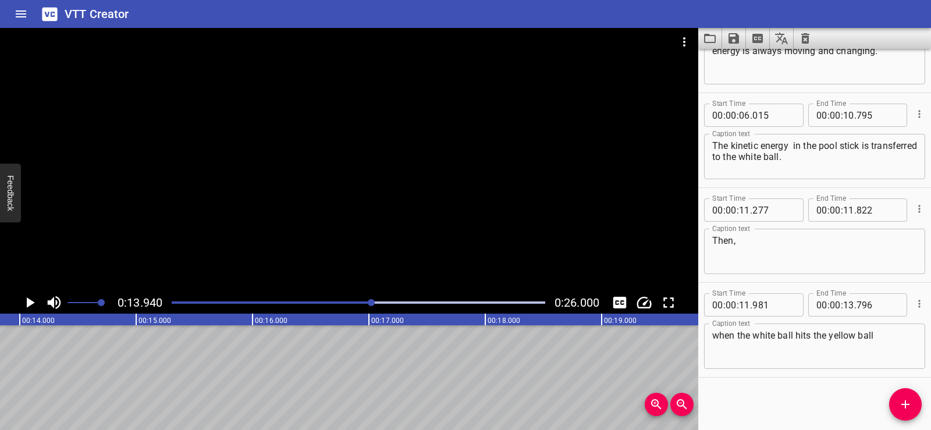
scroll to position [0, 1623]
drag, startPoint x: 27, startPoint y: 290, endPoint x: 28, endPoint y: 297, distance: 7.0
click at [28, 295] on div "0:13.940 0:26.000" at bounding box center [349, 171] width 699 height 286
click at [29, 302] on icon "Play/Pause" at bounding box center [31, 302] width 8 height 10
click at [29, 302] on icon "Play/Pause" at bounding box center [29, 302] width 17 height 17
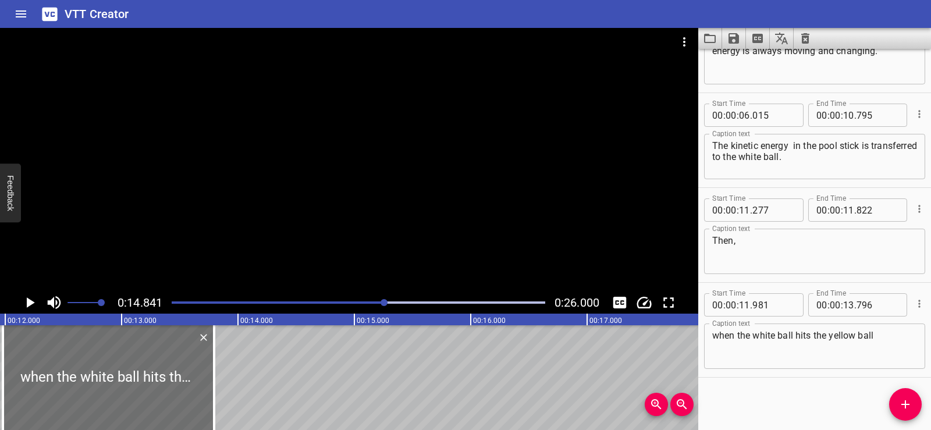
scroll to position [0, 1320]
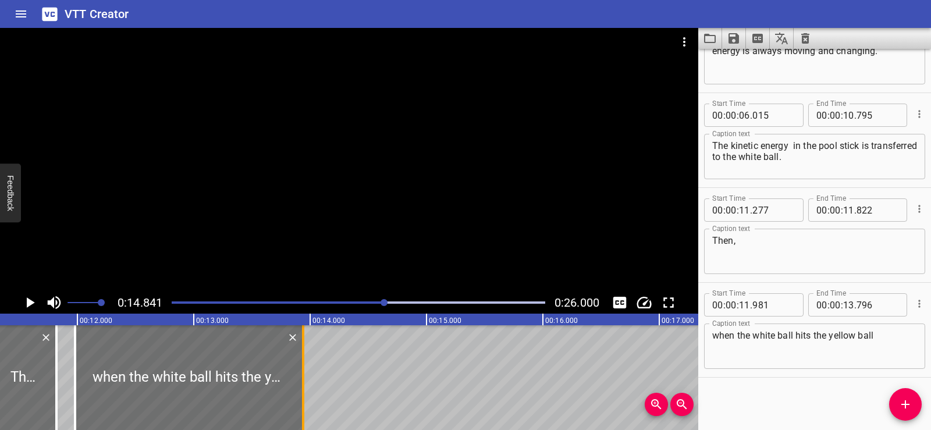
drag, startPoint x: 283, startPoint y: 374, endPoint x: 300, endPoint y: 376, distance: 17.0
click at [300, 376] on div at bounding box center [303, 377] width 12 height 105
type input "941"
click at [899, 403] on icon "Add Cue" at bounding box center [906, 405] width 14 height 14
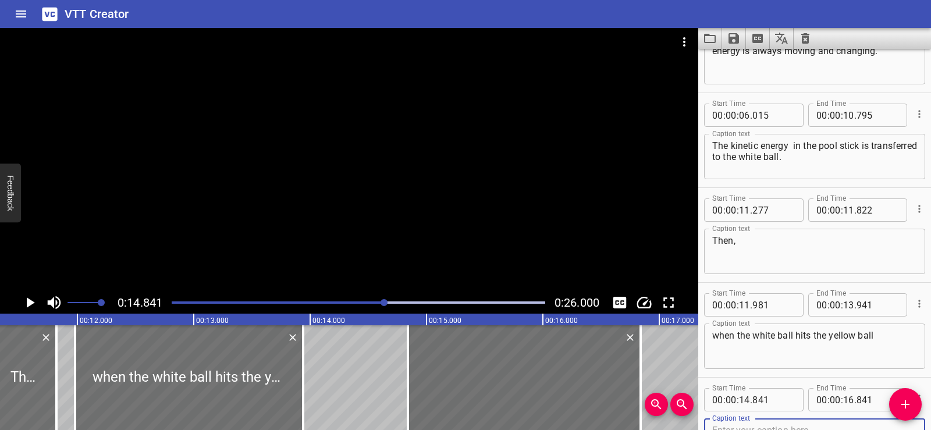
scroll to position [154, 0]
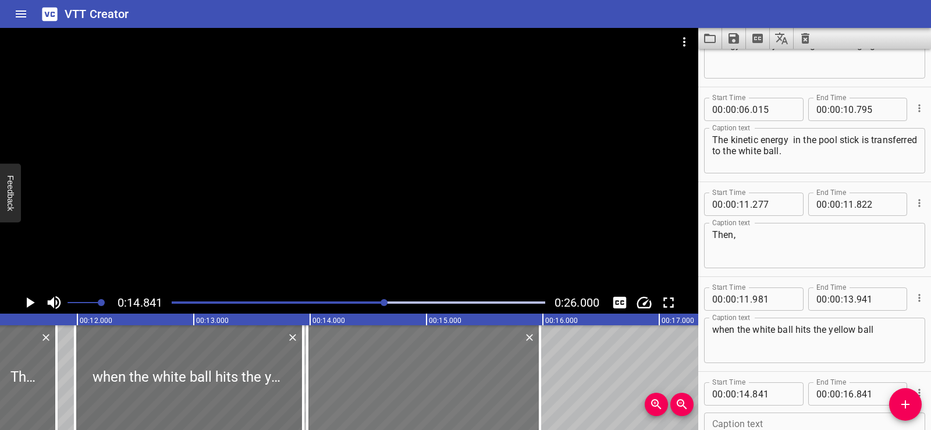
drag, startPoint x: 445, startPoint y: 366, endPoint x: 345, endPoint y: 367, distance: 100.7
click at [345, 367] on div at bounding box center [423, 377] width 233 height 105
type input "13"
type input "976"
type input "15"
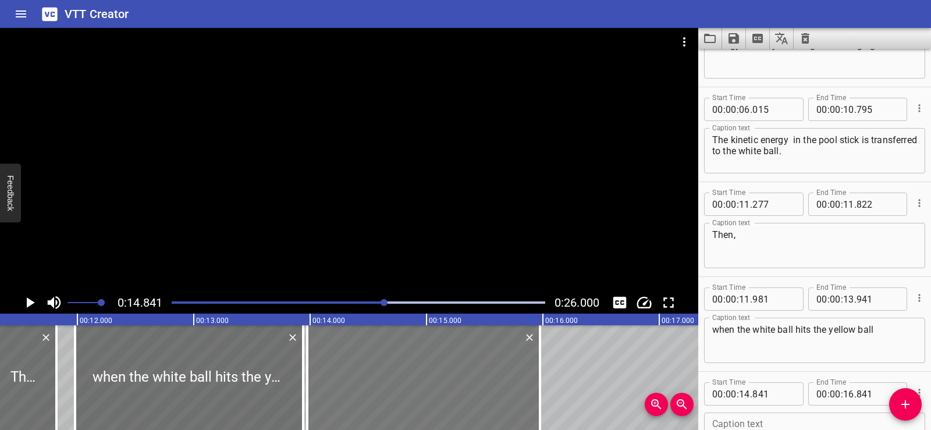
type input "976"
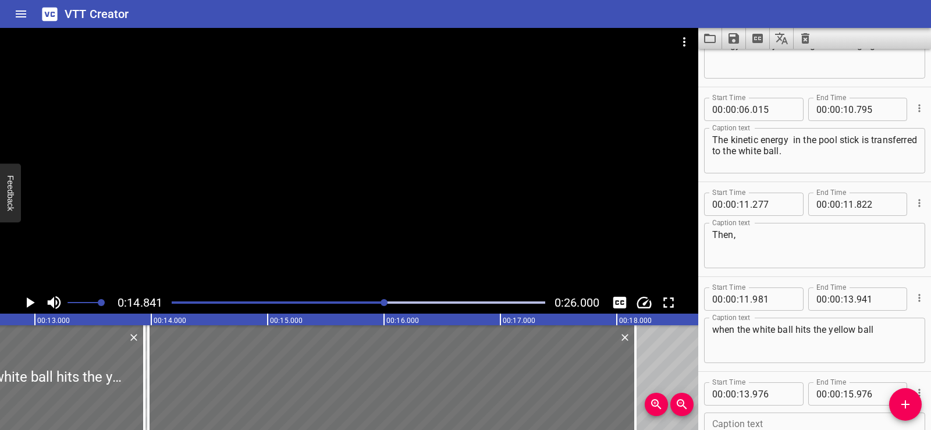
scroll to position [0, 1757]
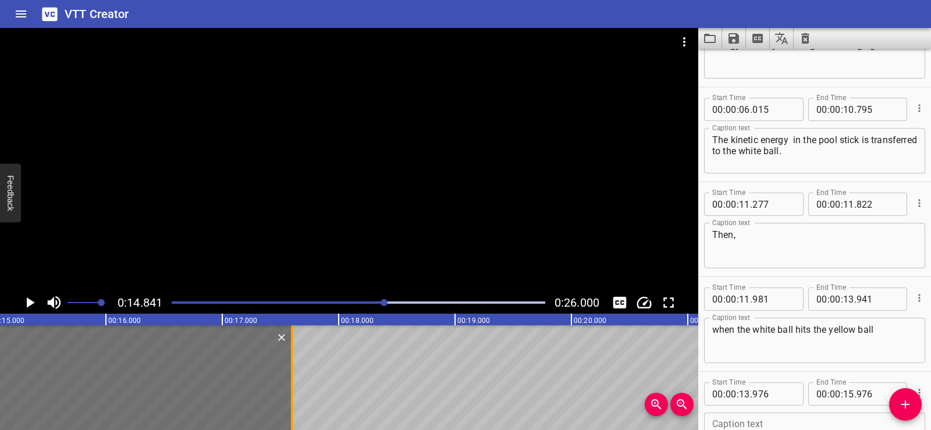
drag, startPoint x: 557, startPoint y: 389, endPoint x: 292, endPoint y: 394, distance: 264.9
click at [292, 394] on div at bounding box center [292, 377] width 2 height 105
type input "17"
type input "601"
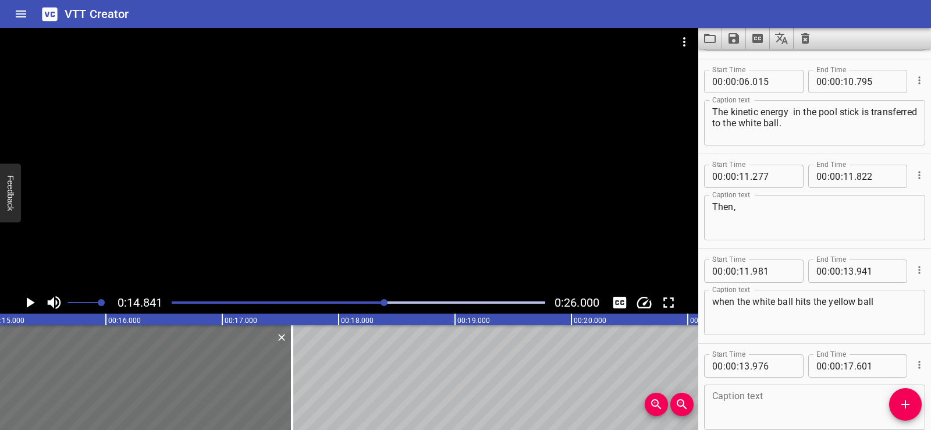
scroll to position [243, 0]
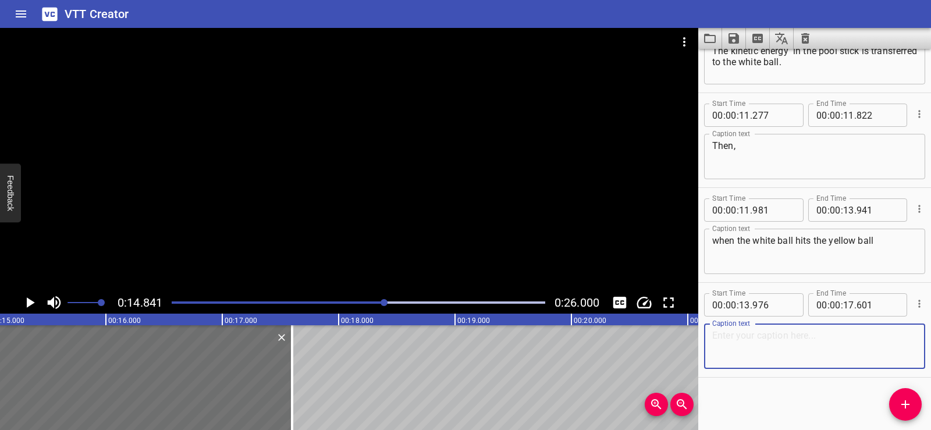
click at [728, 341] on textarea at bounding box center [815, 346] width 205 height 33
paste textarea "energy is transferred to the yellow ball and it moves."
click at [805, 395] on div "Start Time 00 : 00 : 00 . 536 Start Time End Time 00 : 00 : 01 . 946 End Time C…" at bounding box center [815, 239] width 233 height 381
drag, startPoint x: 717, startPoint y: 334, endPoint x: 703, endPoint y: 336, distance: 13.6
click at [703, 336] on div "Start Time 00 : 00 : 13 . 976 Start Time End Time 00 : 00 : 17 . 601 End Time C…" at bounding box center [815, 330] width 233 height 94
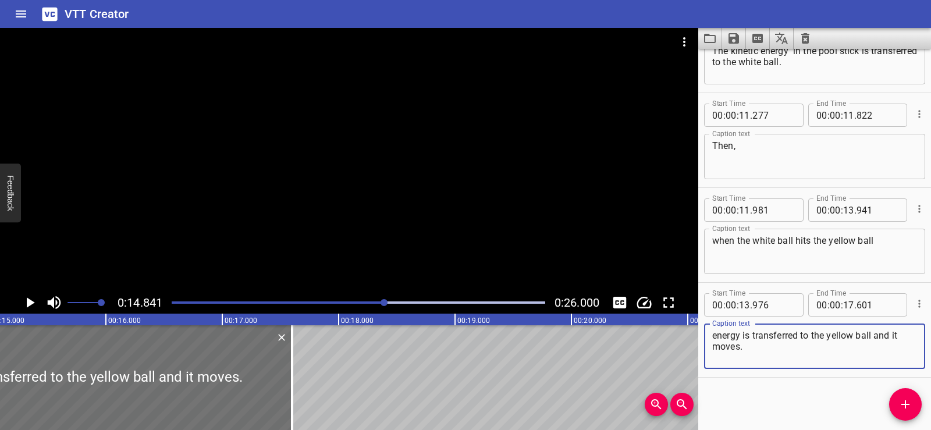
type textarea "energy is transferred to the yellow ball and it moves."
click at [766, 385] on div "Start Time 00 : 00 : 00 . 536 Start Time End Time 00 : 00 : 01 . 946 End Time C…" at bounding box center [815, 239] width 233 height 381
click at [844, 206] on input "number" at bounding box center [849, 210] width 11 height 23
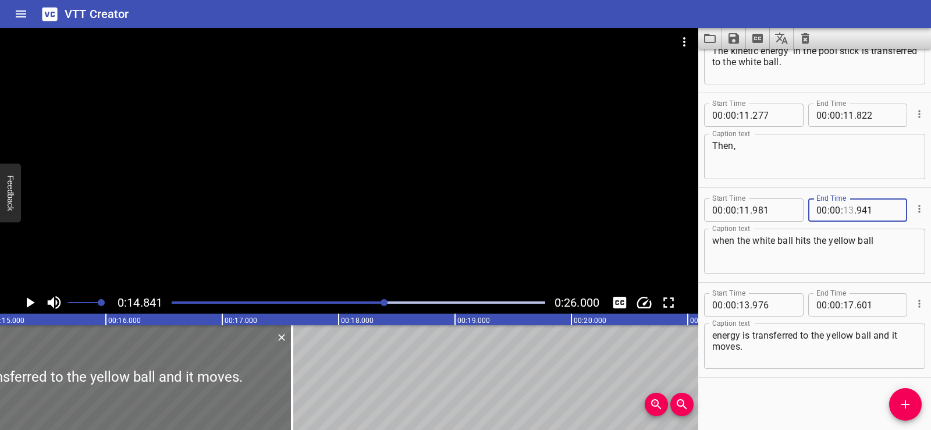
type input "13"
click at [772, 304] on input "number" at bounding box center [774, 304] width 42 height 23
type input "976"
click at [847, 207] on input "number" at bounding box center [849, 210] width 11 height 23
type input "13"
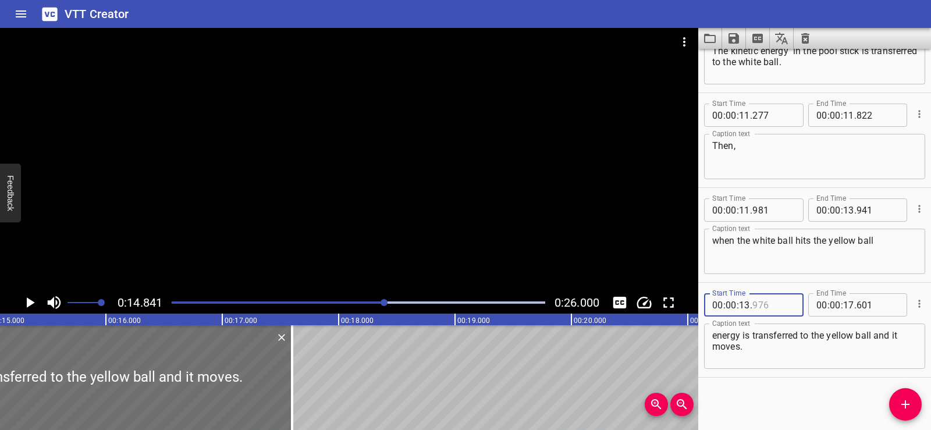
click at [763, 310] on input "number" at bounding box center [774, 304] width 42 height 23
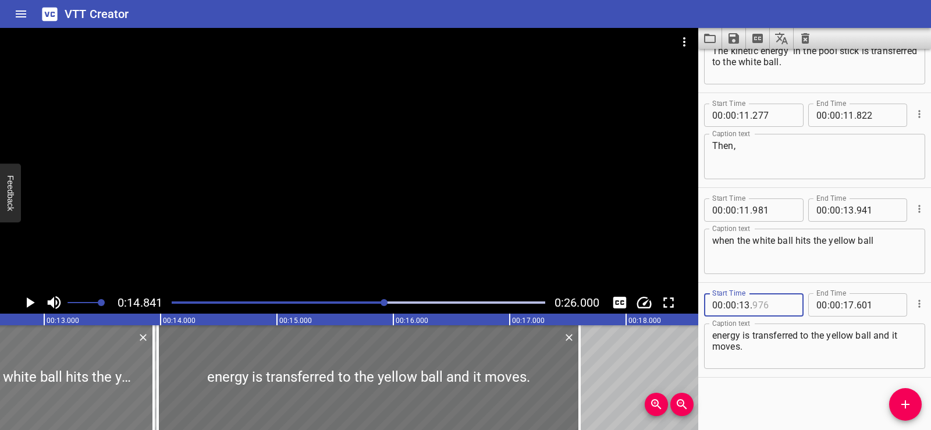
type input "976"
click at [112, 362] on div at bounding box center [39, 377] width 228 height 105
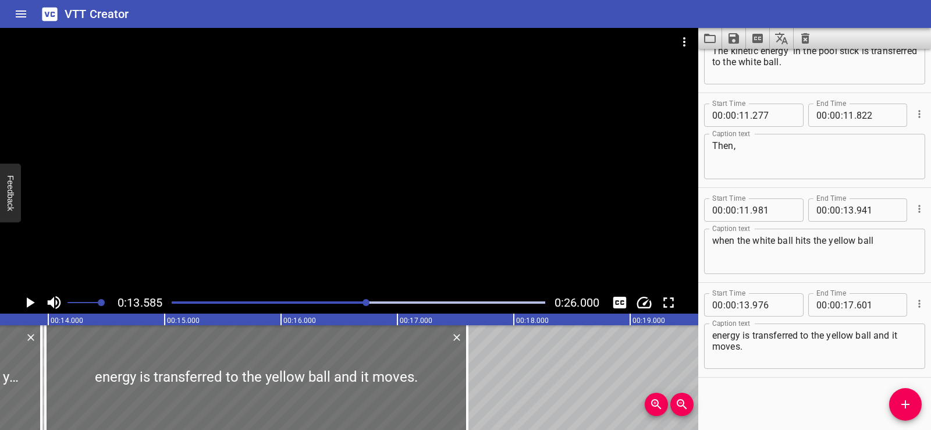
click at [332, 180] on div at bounding box center [349, 160] width 699 height 264
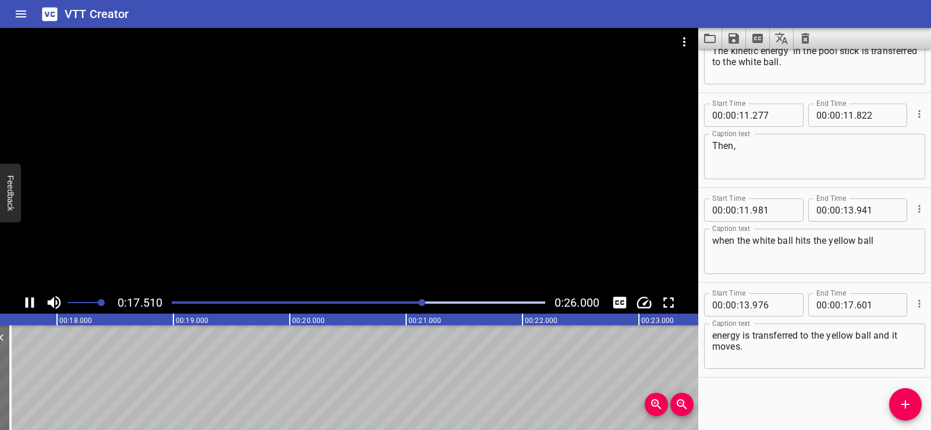
click at [407, 118] on div at bounding box center [349, 160] width 699 height 264
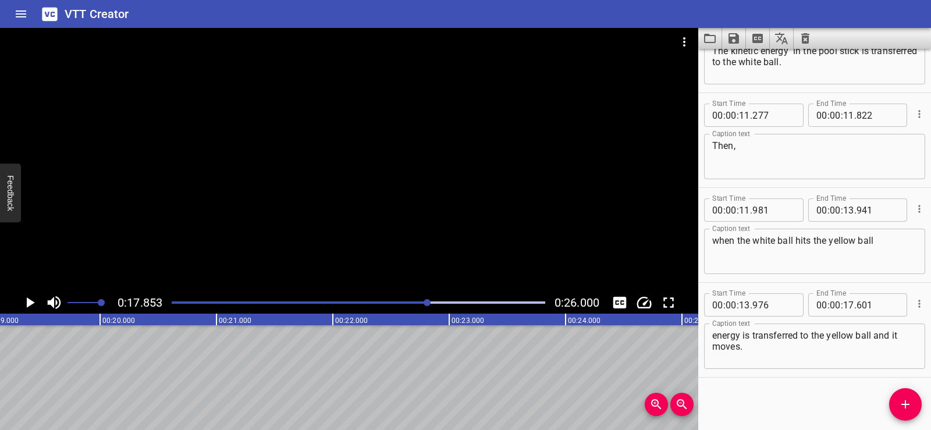
scroll to position [0, 2241]
click at [906, 401] on icon "Add Cue" at bounding box center [906, 405] width 8 height 8
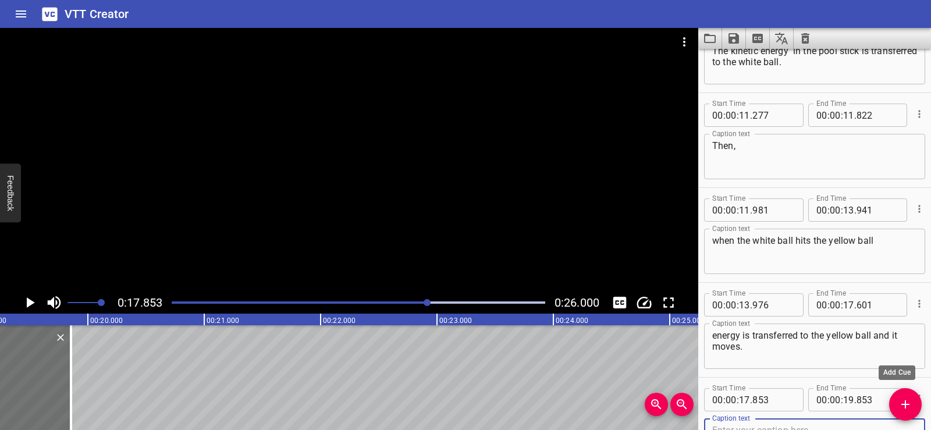
scroll to position [249, 0]
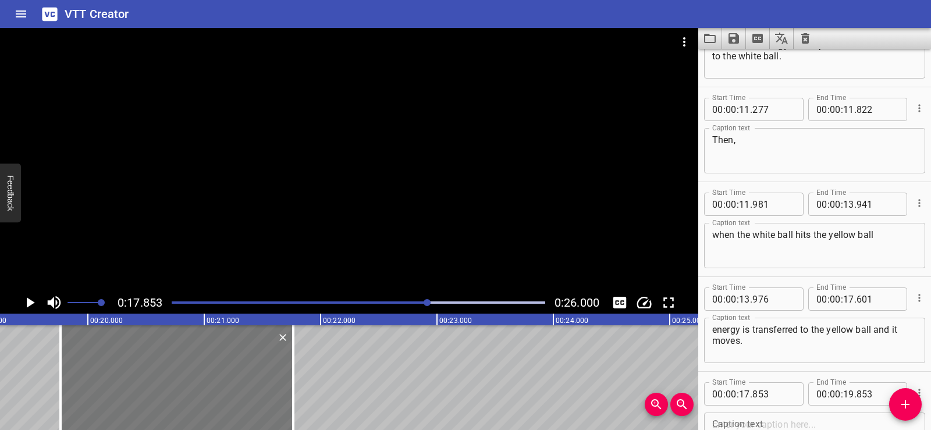
drag, startPoint x: 22, startPoint y: 377, endPoint x: 244, endPoint y: 397, distance: 223.3
click at [244, 397] on div at bounding box center [177, 377] width 233 height 105
type input "19"
type input "763"
type input "21"
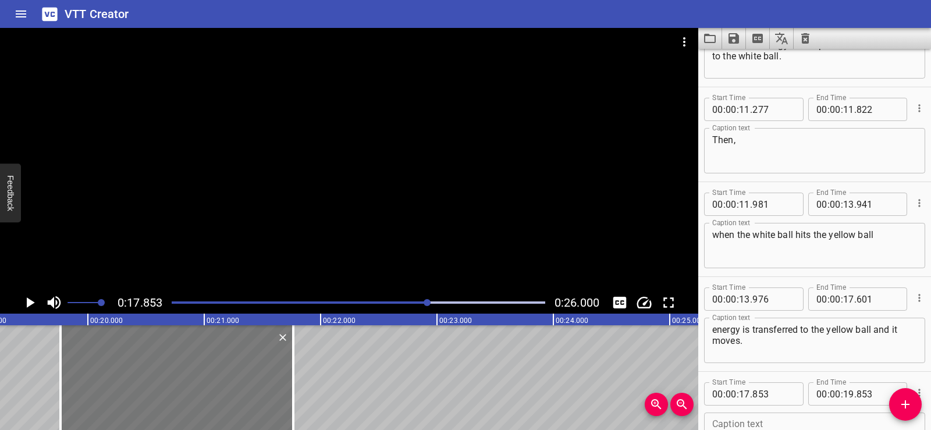
type input "763"
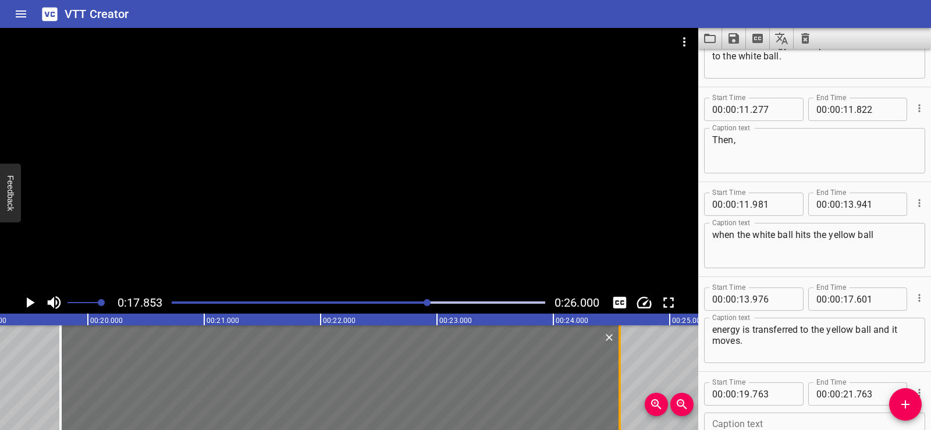
drag, startPoint x: 294, startPoint y: 403, endPoint x: 621, endPoint y: 398, distance: 326.6
click at [621, 398] on div at bounding box center [620, 377] width 2 height 105
type input "24"
type input "568"
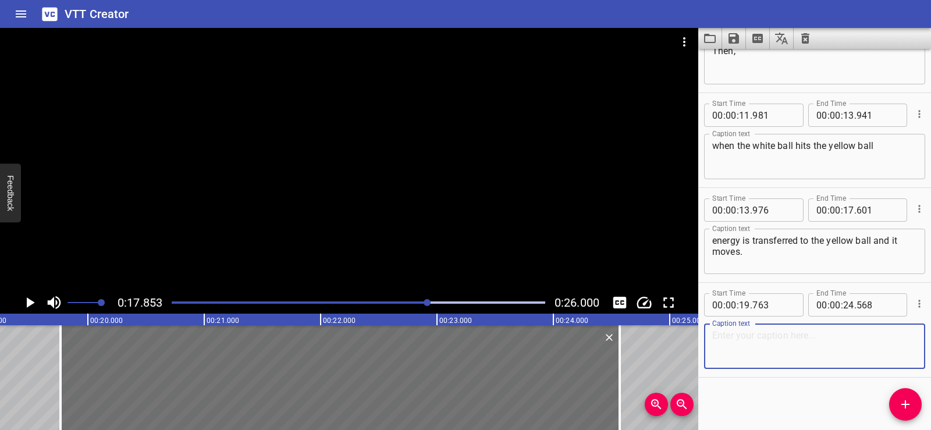
click at [747, 348] on textarea at bounding box center [815, 346] width 205 height 33
paste textarea "Energy is also transformed into sound energy when the two balls collide."
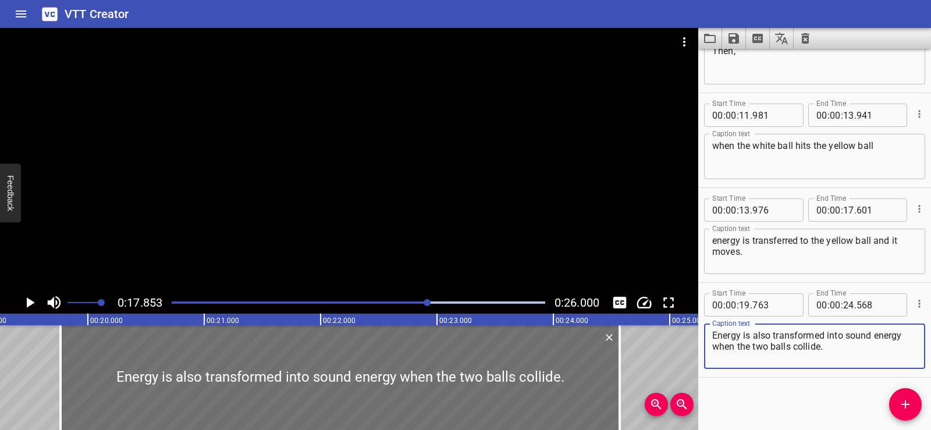
type textarea "Energy is also transformed into sound energy when the two balls collide."
click at [759, 408] on div "Start Time 00 : 00 : 00 . 536 Start Time End Time 00 : 00 : 01 . 946 End Time C…" at bounding box center [815, 239] width 233 height 381
click at [316, 181] on div at bounding box center [349, 160] width 699 height 264
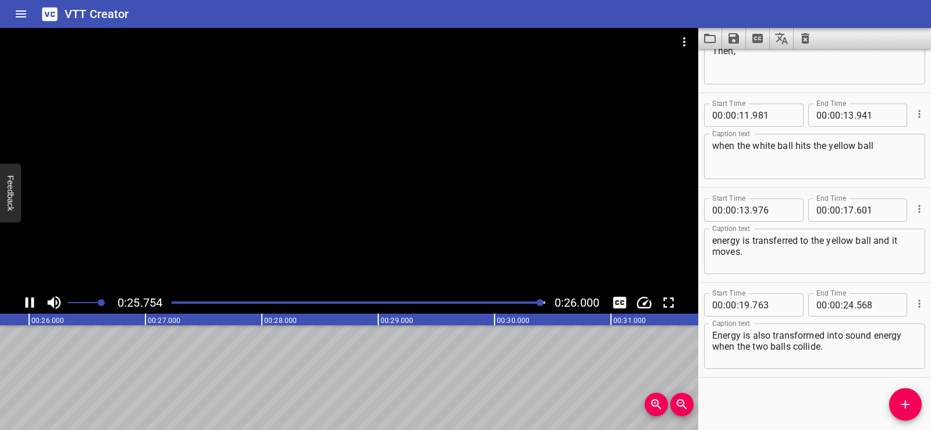
scroll to position [0, 3027]
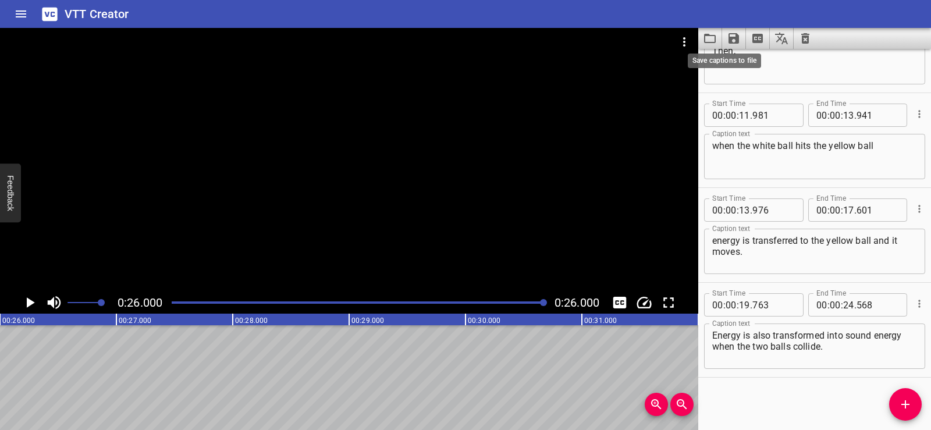
click at [733, 36] on icon "Save captions to file" at bounding box center [734, 38] width 14 height 14
click at [755, 70] on li "Save to VTT file" at bounding box center [765, 64] width 86 height 21
click at [737, 37] on icon "Save captions to file" at bounding box center [734, 38] width 10 height 10
click at [331, 359] on div at bounding box center [465, 215] width 931 height 430
